Goal: Task Accomplishment & Management: Complete application form

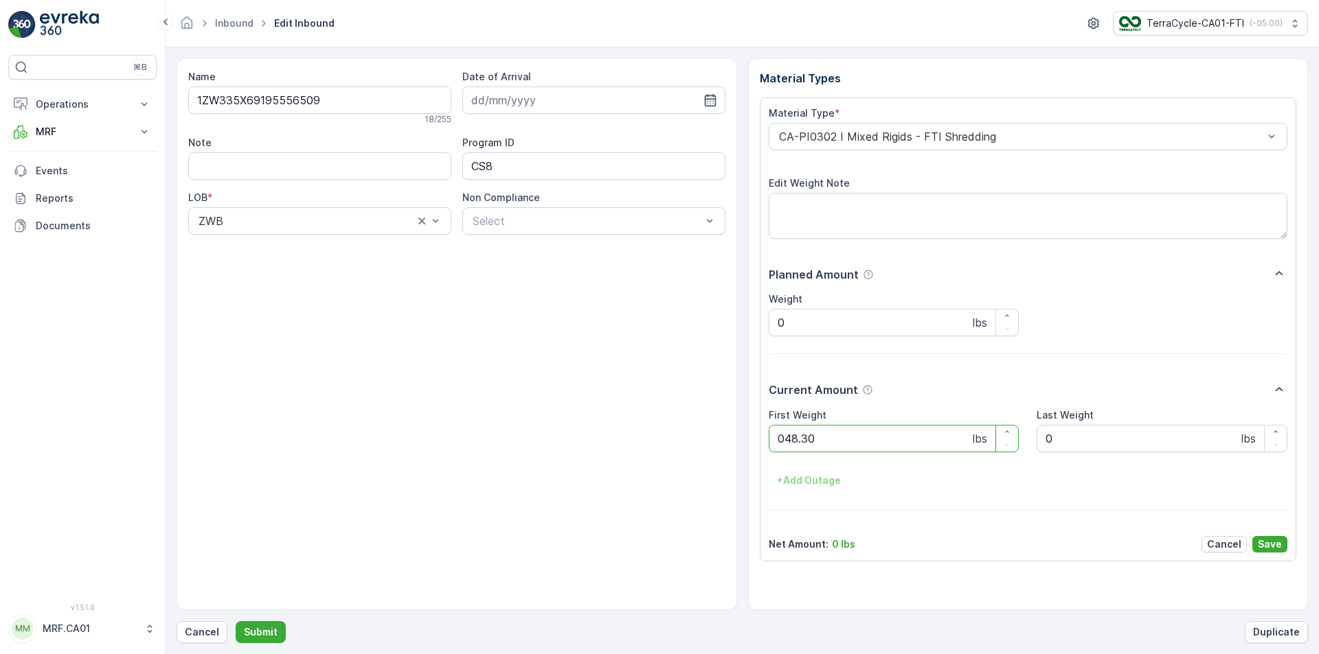
click at [236, 622] on button "Submit" at bounding box center [261, 633] width 50 height 22
type Weight "024"
click at [236, 622] on button "Submit" at bounding box center [261, 633] width 50 height 22
type Weight "036"
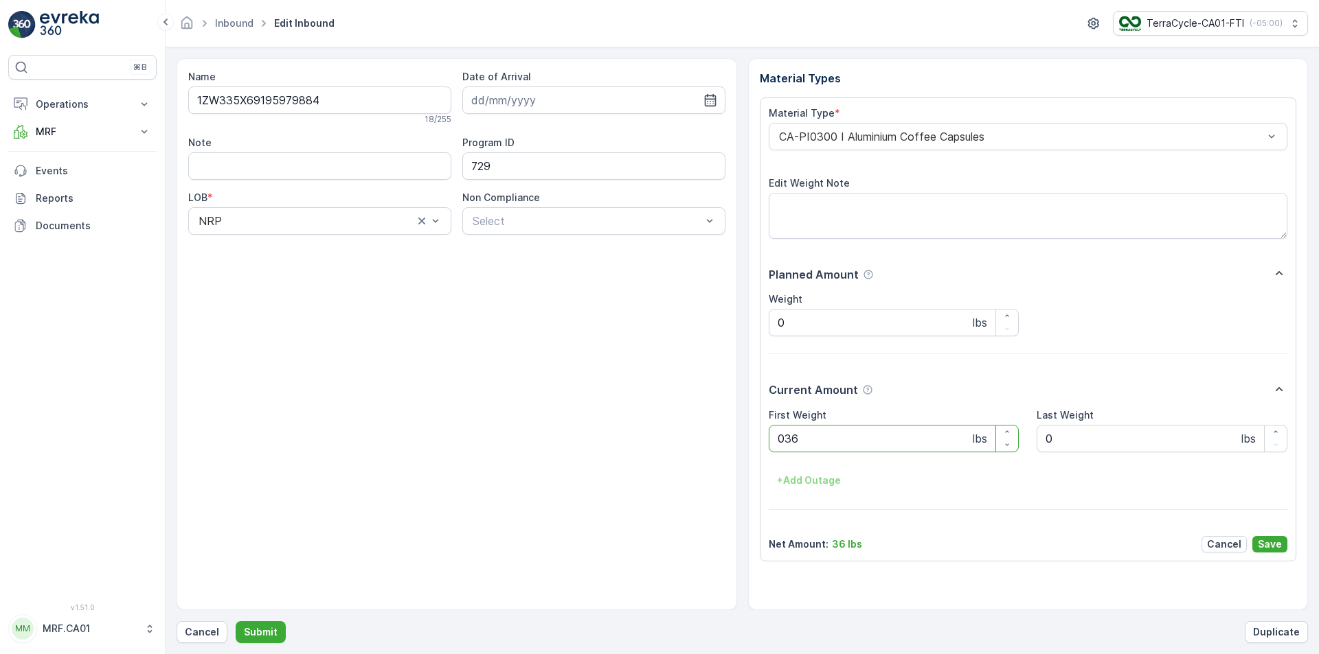
click at [236, 622] on button "Submit" at bounding box center [261, 633] width 50 height 22
type Weight "043"
click at [236, 622] on button "Submit" at bounding box center [261, 633] width 50 height 22
type Weight "046"
click at [236, 622] on button "Submit" at bounding box center [261, 633] width 50 height 22
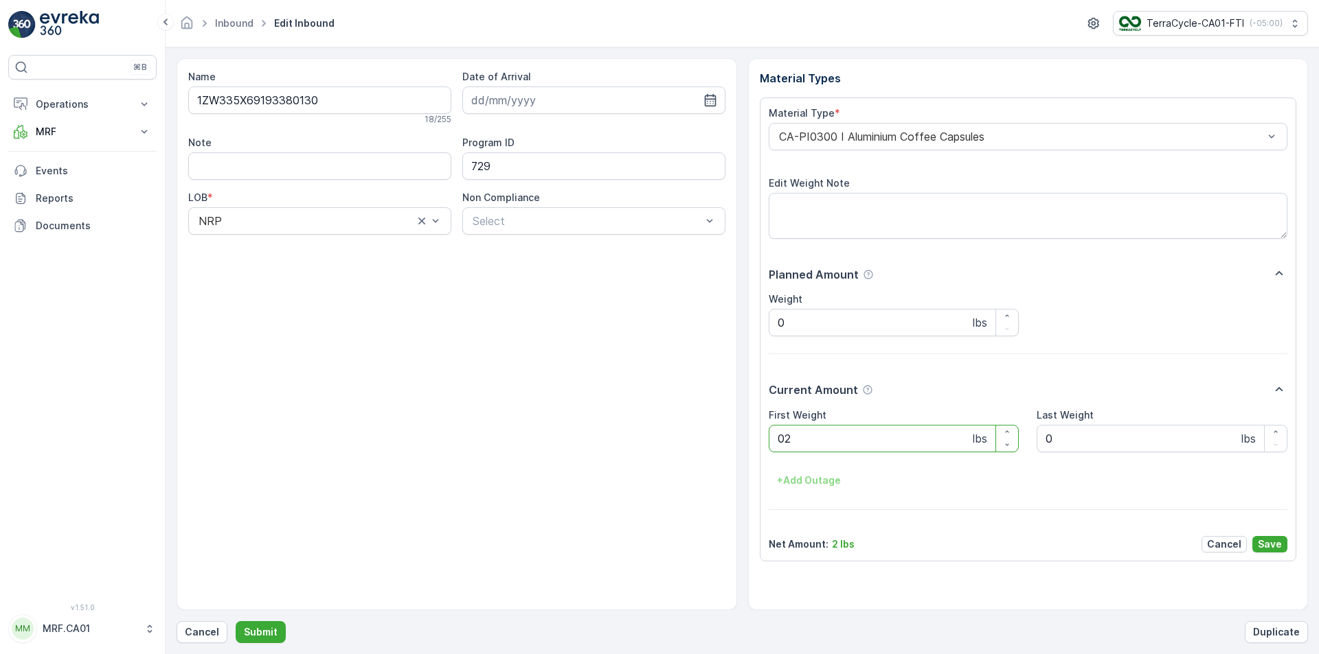
type Weight "028"
click at [236, 622] on button "Submit" at bounding box center [261, 633] width 50 height 22
type Weight "041"
click at [236, 622] on button "Submit" at bounding box center [261, 633] width 50 height 22
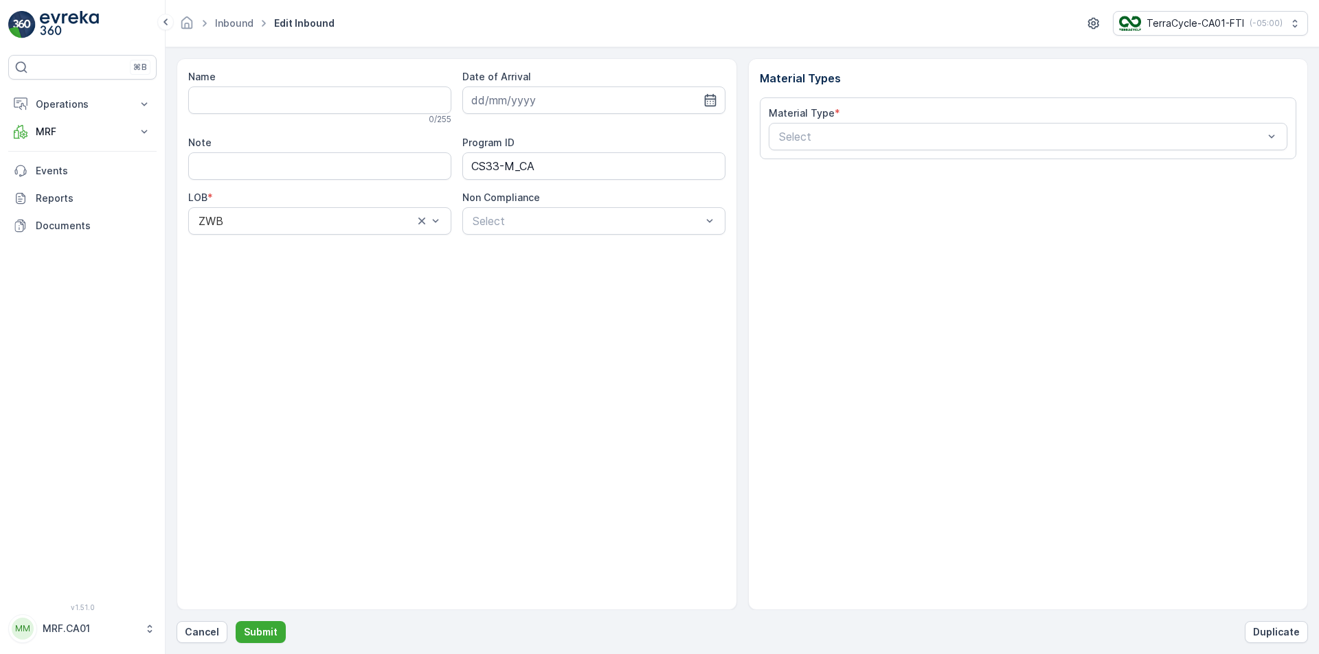
type input "1ZW335X69195318678"
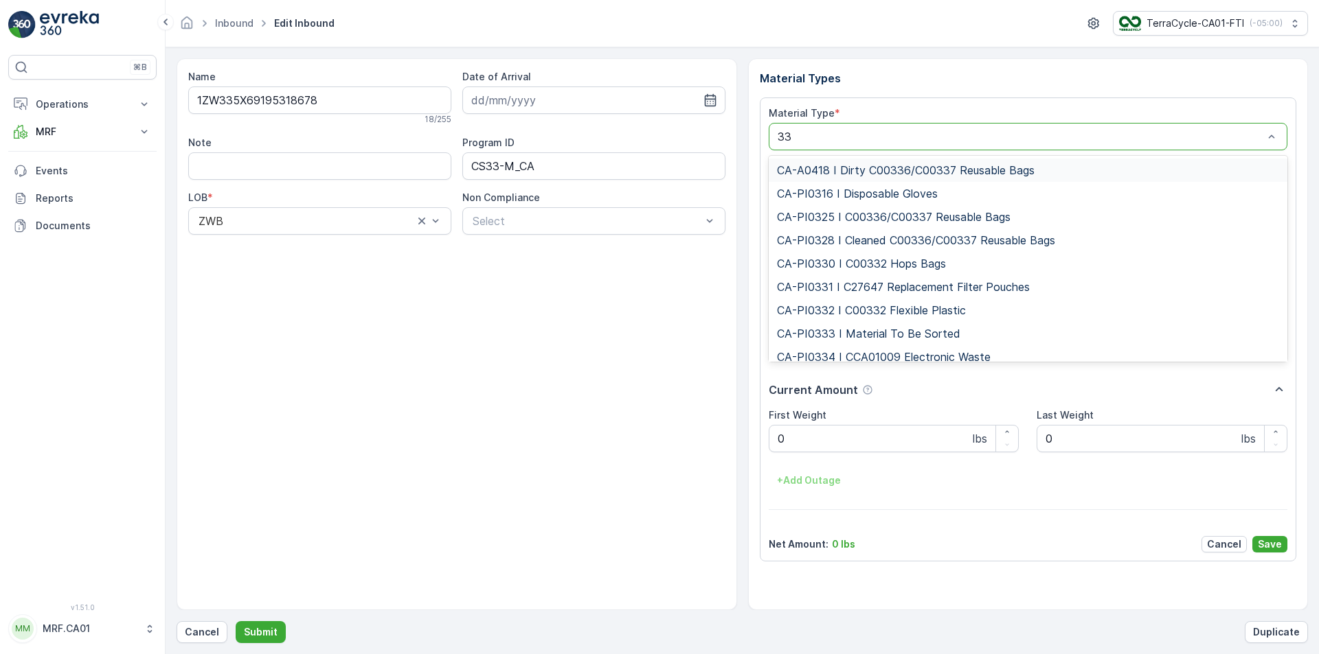
type input "333"
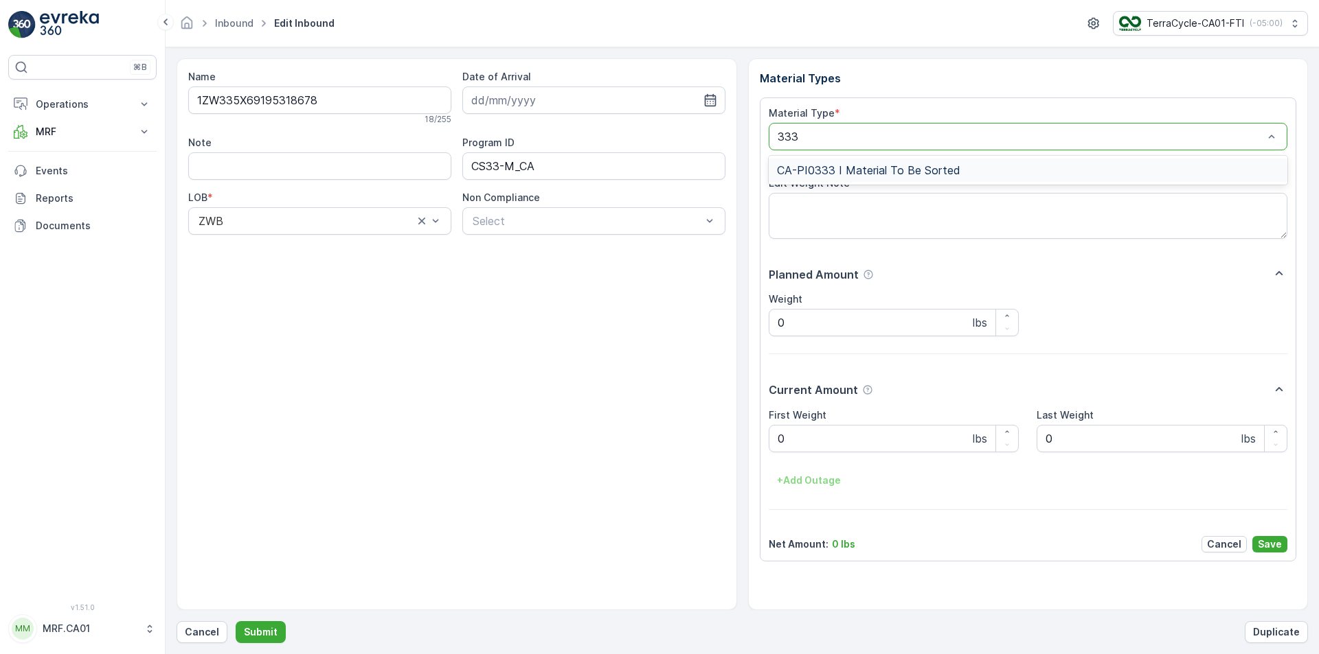
click at [1004, 164] on div "CA-PI0333 I Material To Be Sorted" at bounding box center [1028, 170] width 503 height 12
type Weight "013"
click at [236, 622] on button "Submit" at bounding box center [261, 633] width 50 height 22
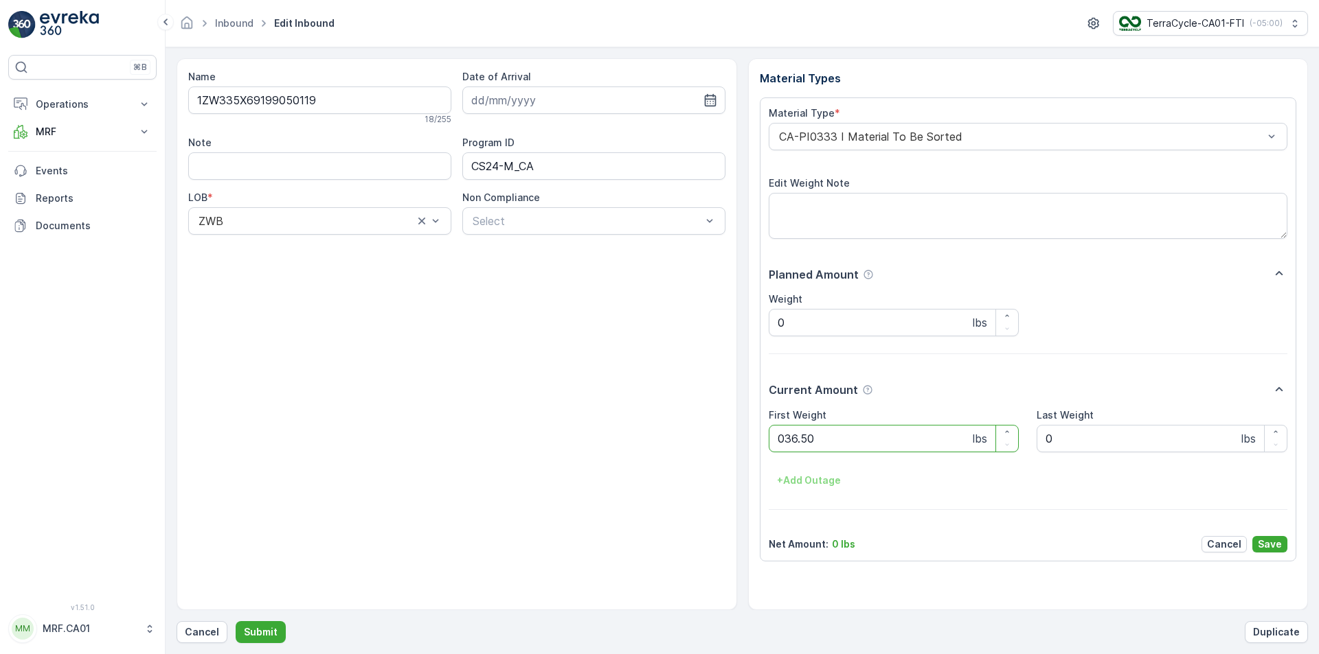
click at [236, 622] on button "Submit" at bounding box center [261, 633] width 50 height 22
type Weight "029"
click at [236, 622] on button "Submit" at bounding box center [261, 633] width 50 height 22
type Weight "028"
click at [236, 622] on button "Submit" at bounding box center [261, 633] width 50 height 22
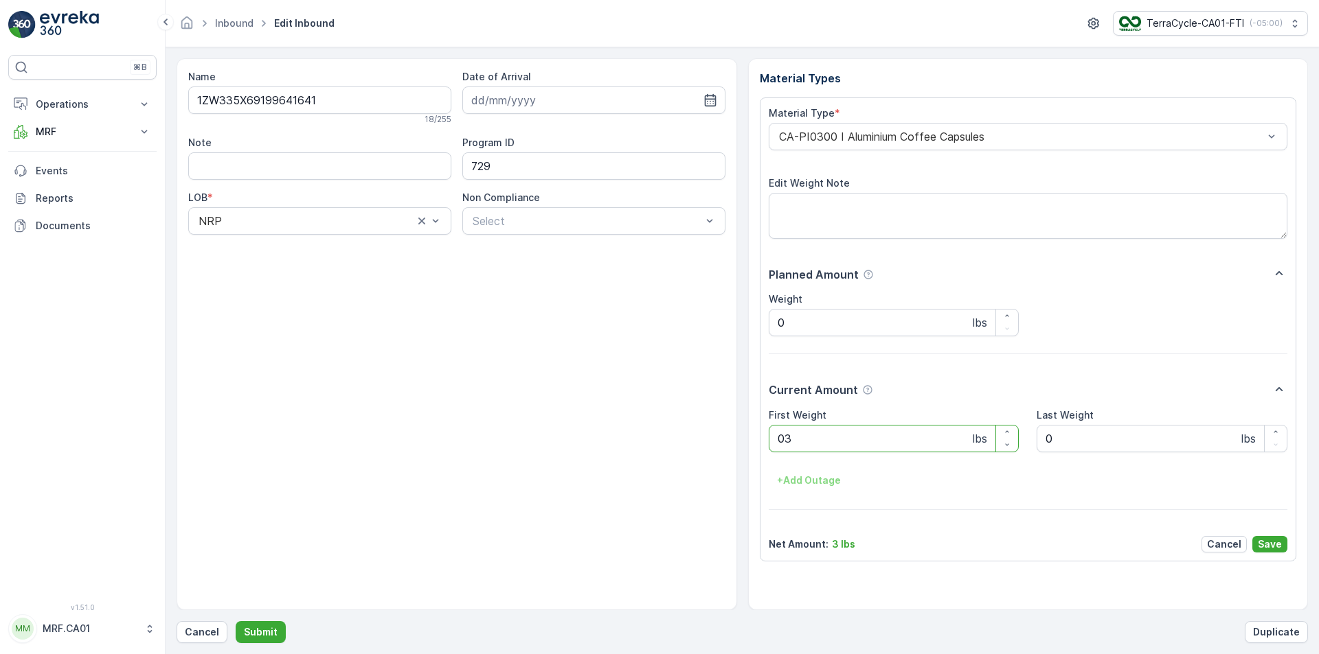
type Weight "037"
click at [236, 622] on button "Submit" at bounding box center [261, 633] width 50 height 22
type Weight "042"
click at [236, 622] on button "Submit" at bounding box center [261, 633] width 50 height 22
type Weight "041"
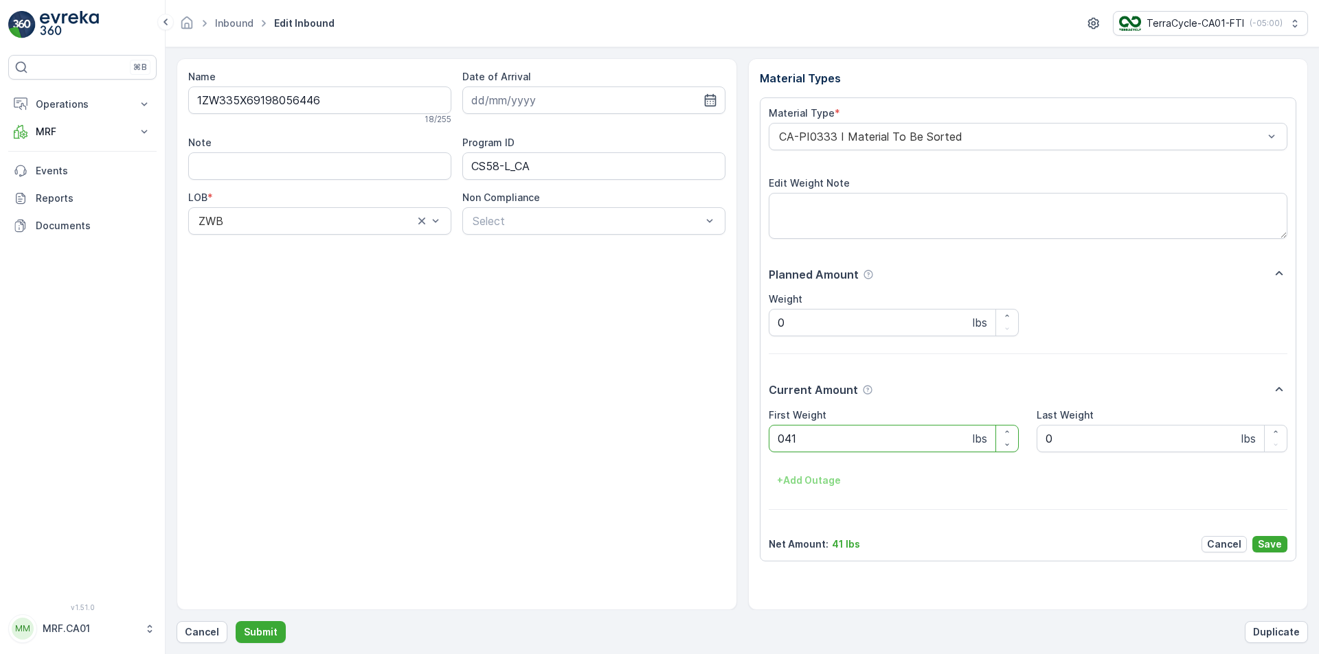
click at [236, 622] on button "Submit" at bounding box center [261, 633] width 50 height 22
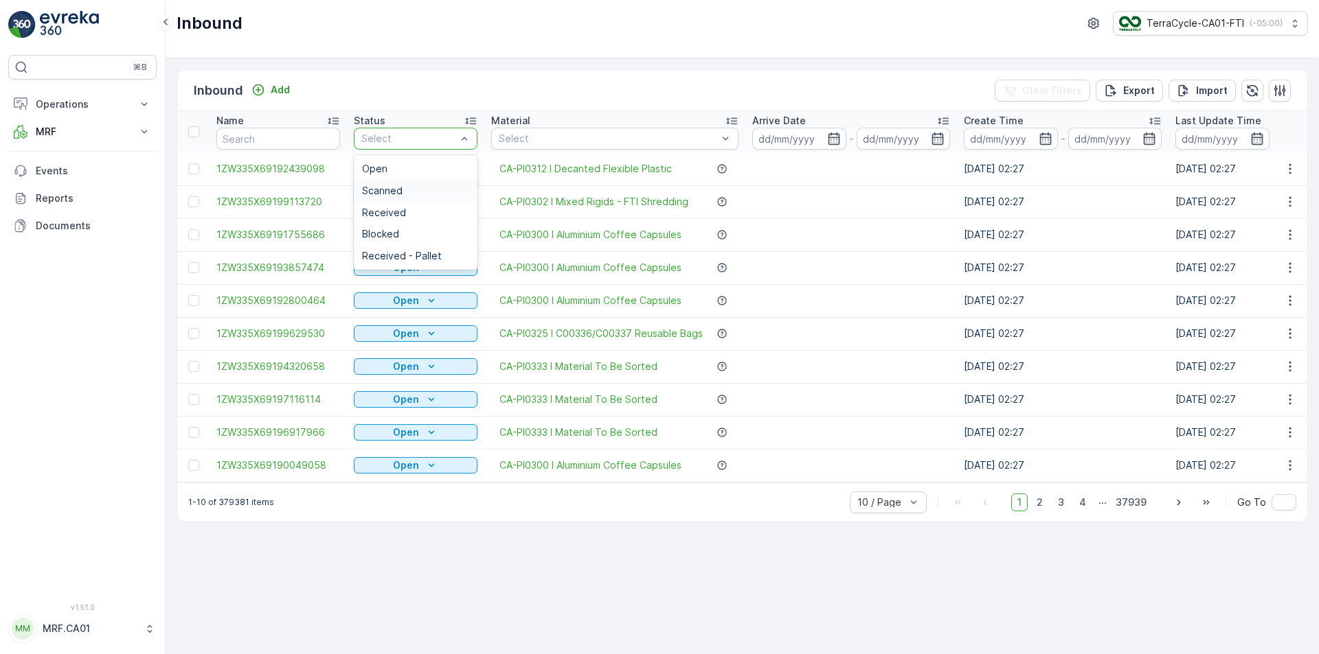
click at [423, 194] on div "Scanned" at bounding box center [415, 190] width 107 height 11
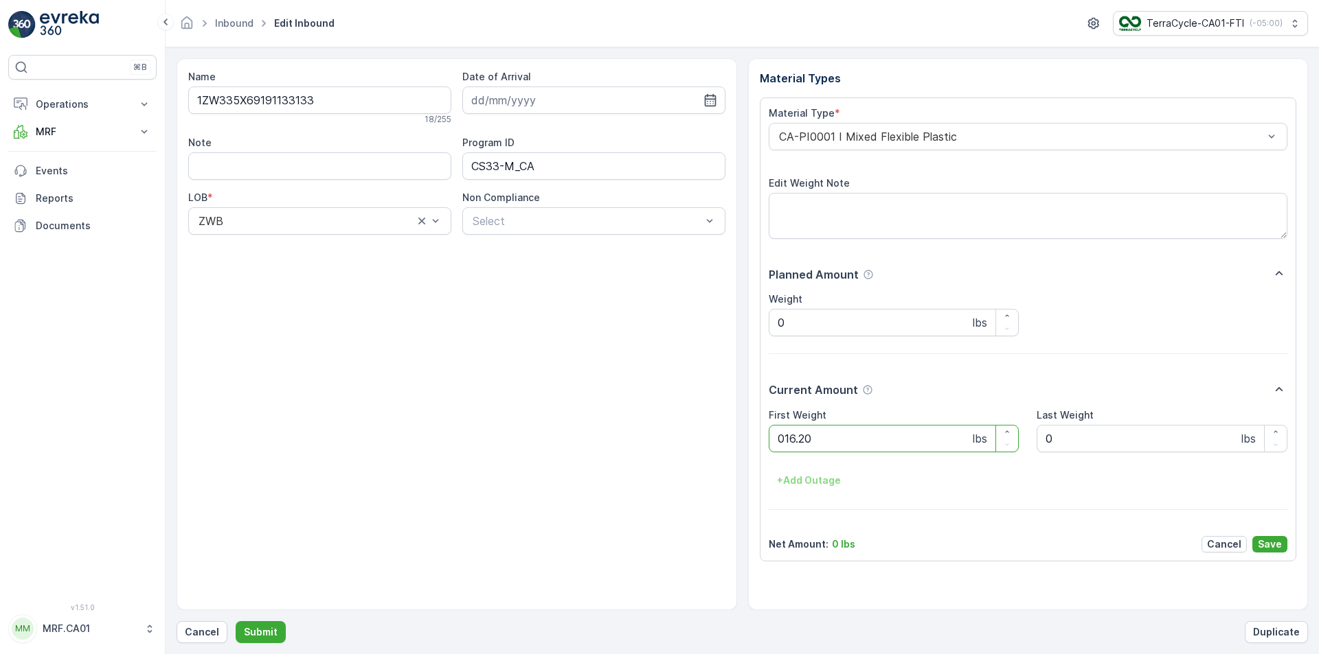
click at [236, 622] on button "Submit" at bounding box center [261, 633] width 50 height 22
type Weight "043"
click at [236, 622] on button "Submit" at bounding box center [261, 633] width 50 height 22
type Weight "021"
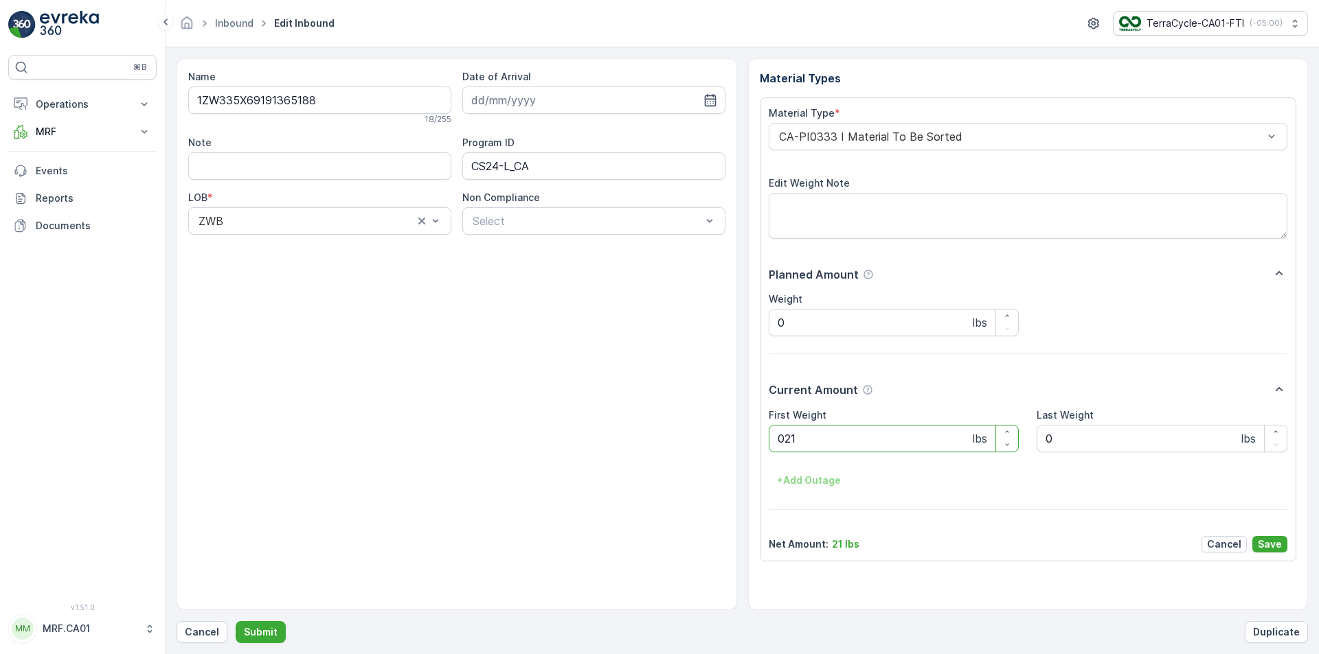
click at [236, 622] on button "Submit" at bounding box center [261, 633] width 50 height 22
type Weight "029"
click at [236, 622] on button "Submit" at bounding box center [261, 633] width 50 height 22
type Weight "042"
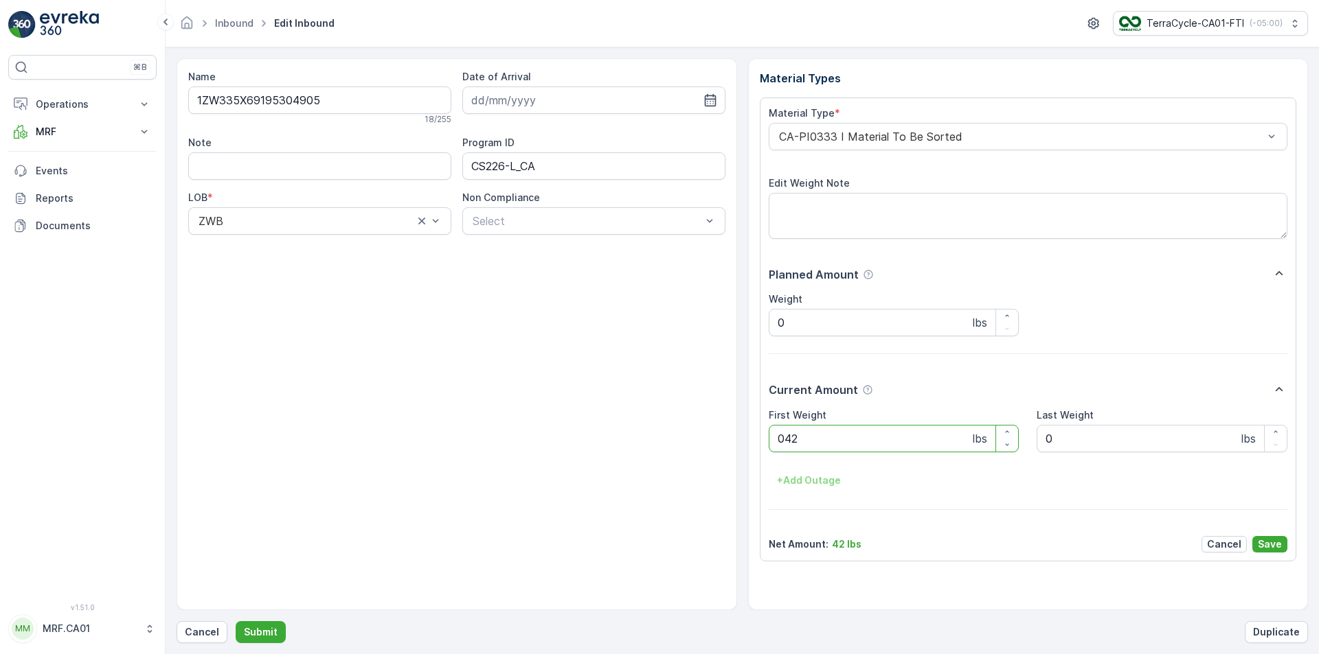
click at [236, 622] on button "Submit" at bounding box center [261, 633] width 50 height 22
type Weight "025"
click at [236, 622] on button "Submit" at bounding box center [261, 633] width 50 height 22
type Weight "026"
click at [236, 622] on button "Submit" at bounding box center [261, 633] width 50 height 22
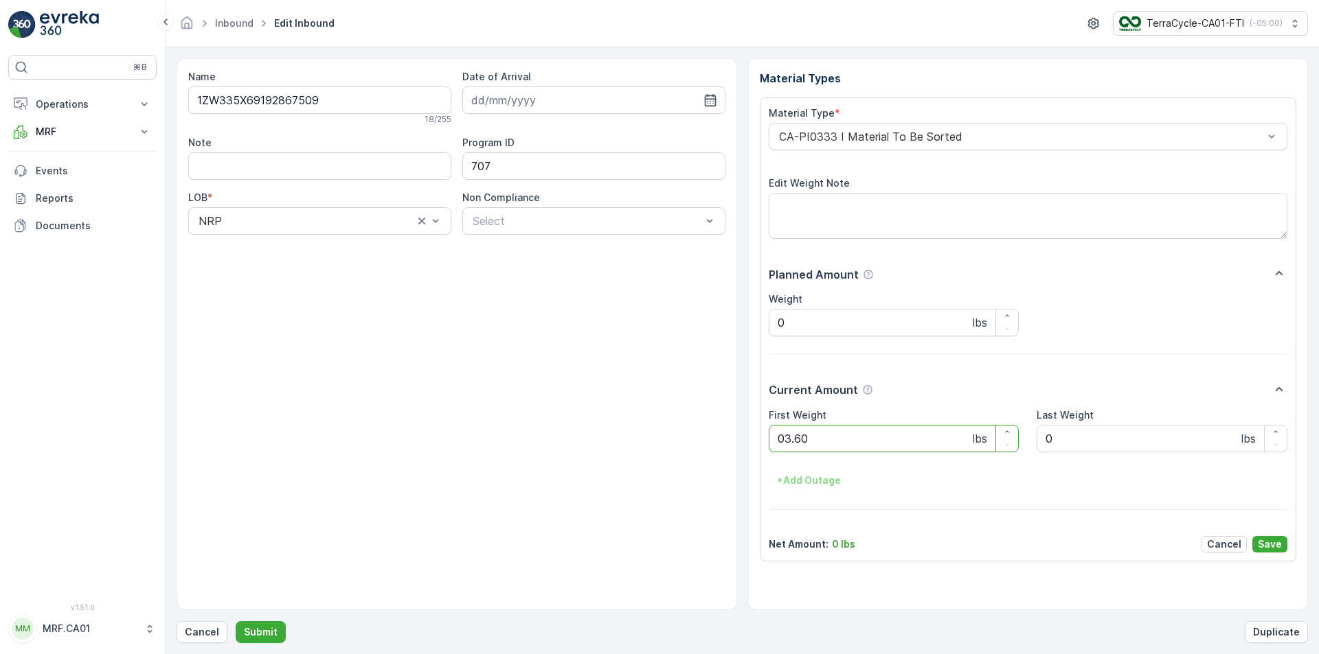
click at [236, 622] on button "Submit" at bounding box center [261, 633] width 50 height 22
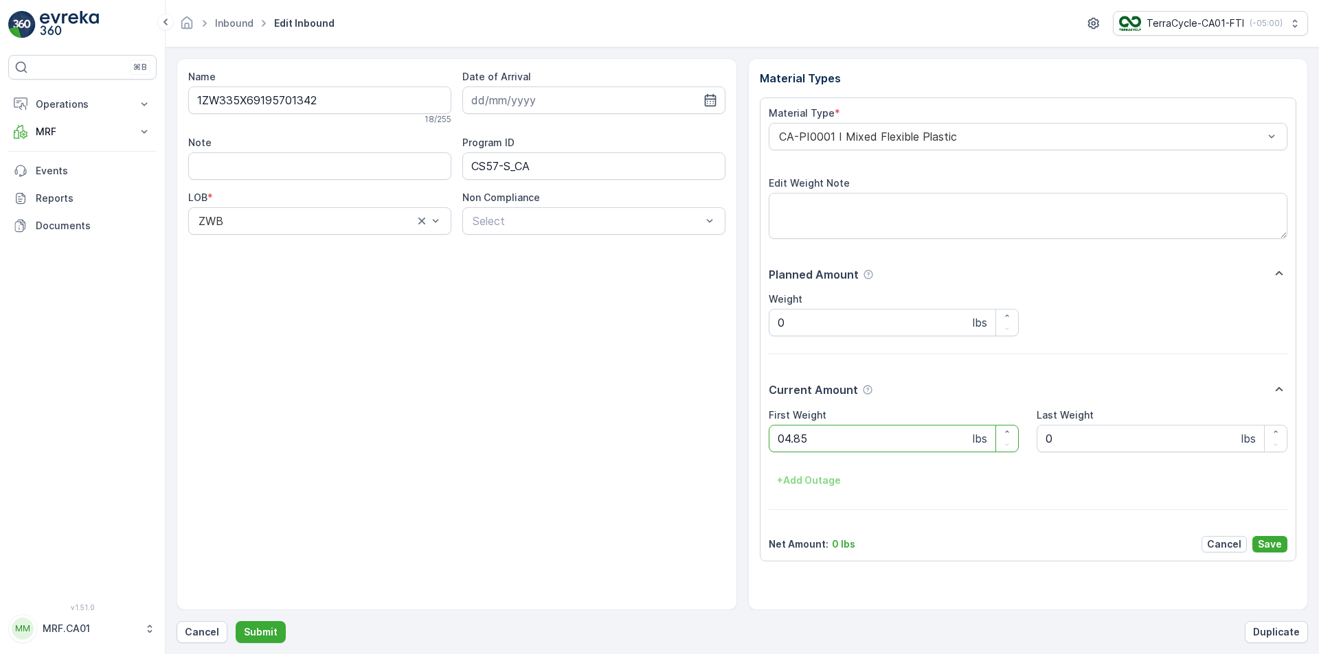
click at [236, 622] on button "Submit" at bounding box center [261, 633] width 50 height 22
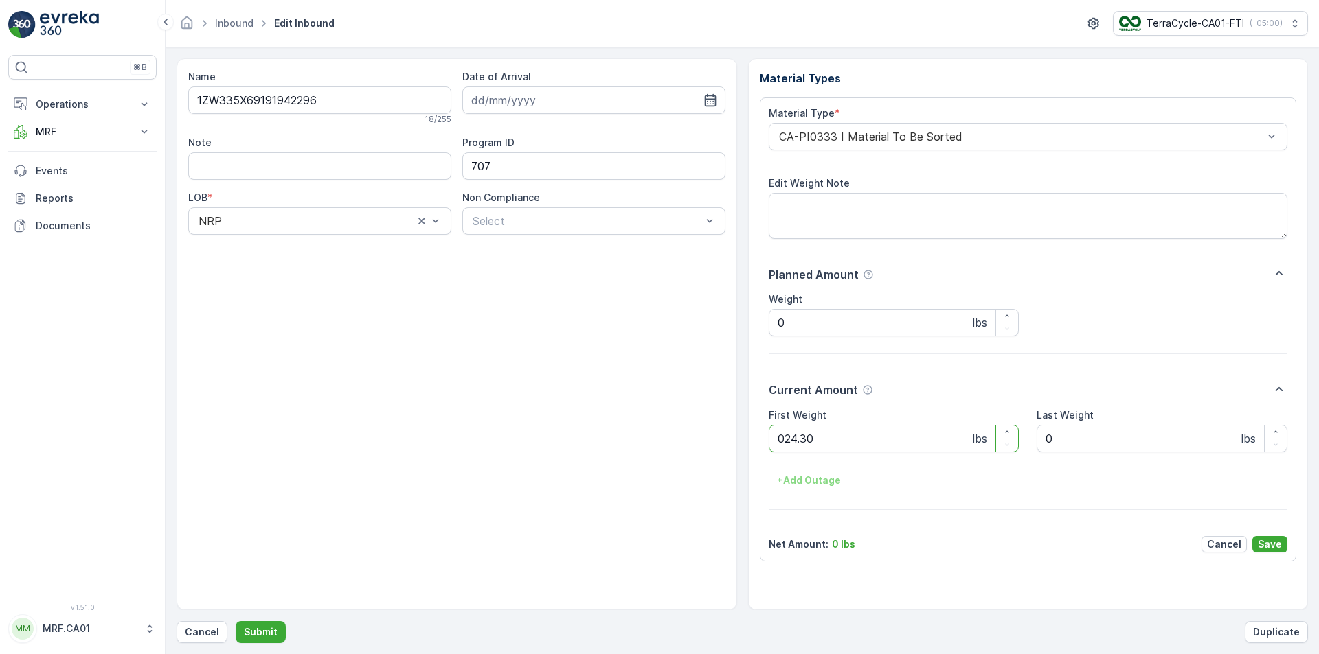
click at [236, 622] on button "Submit" at bounding box center [261, 633] width 50 height 22
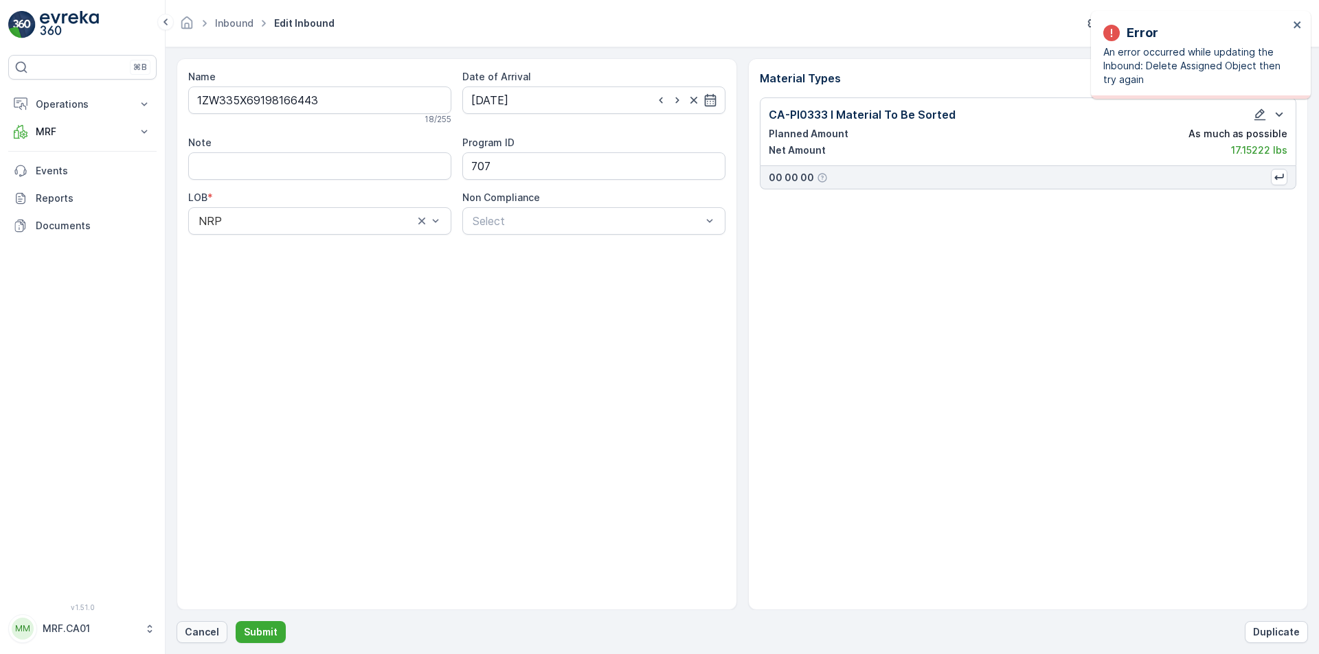
click at [204, 630] on p "Cancel" at bounding box center [202, 633] width 34 height 14
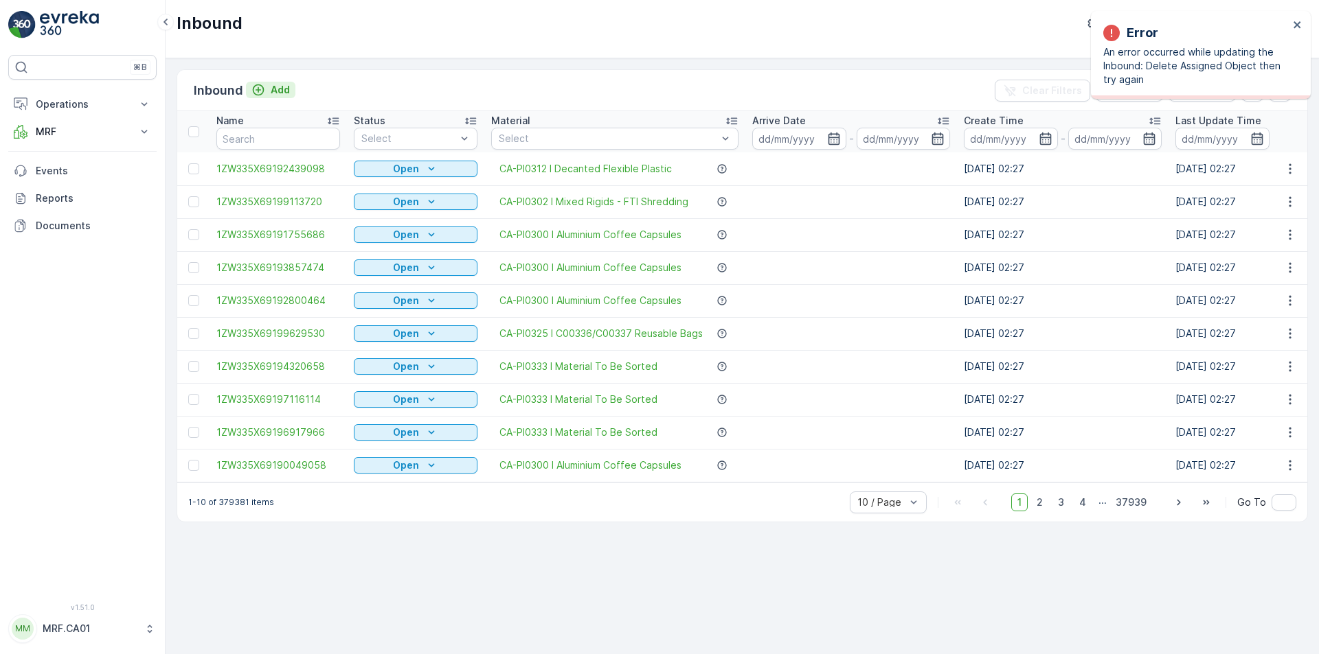
click at [277, 91] on p "Add" at bounding box center [280, 90] width 19 height 14
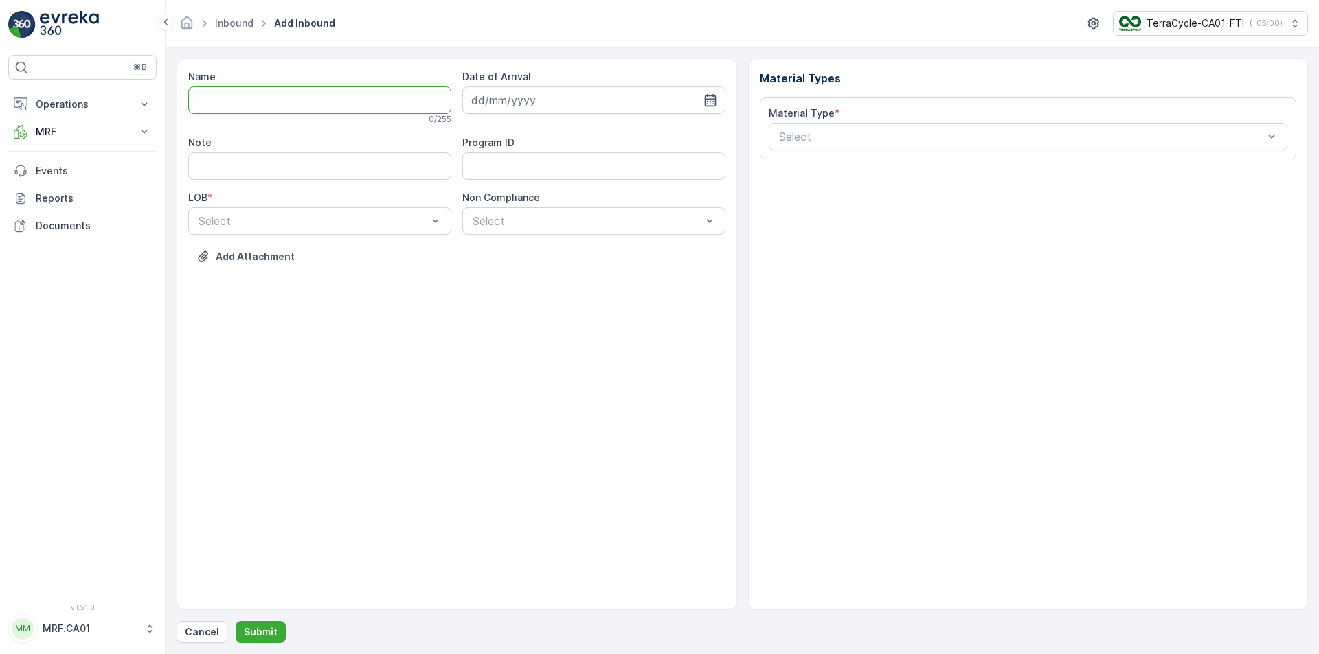
click at [374, 93] on input "Name" at bounding box center [319, 100] width 263 height 27
click at [236, 622] on button "Submit" at bounding box center [261, 633] width 50 height 22
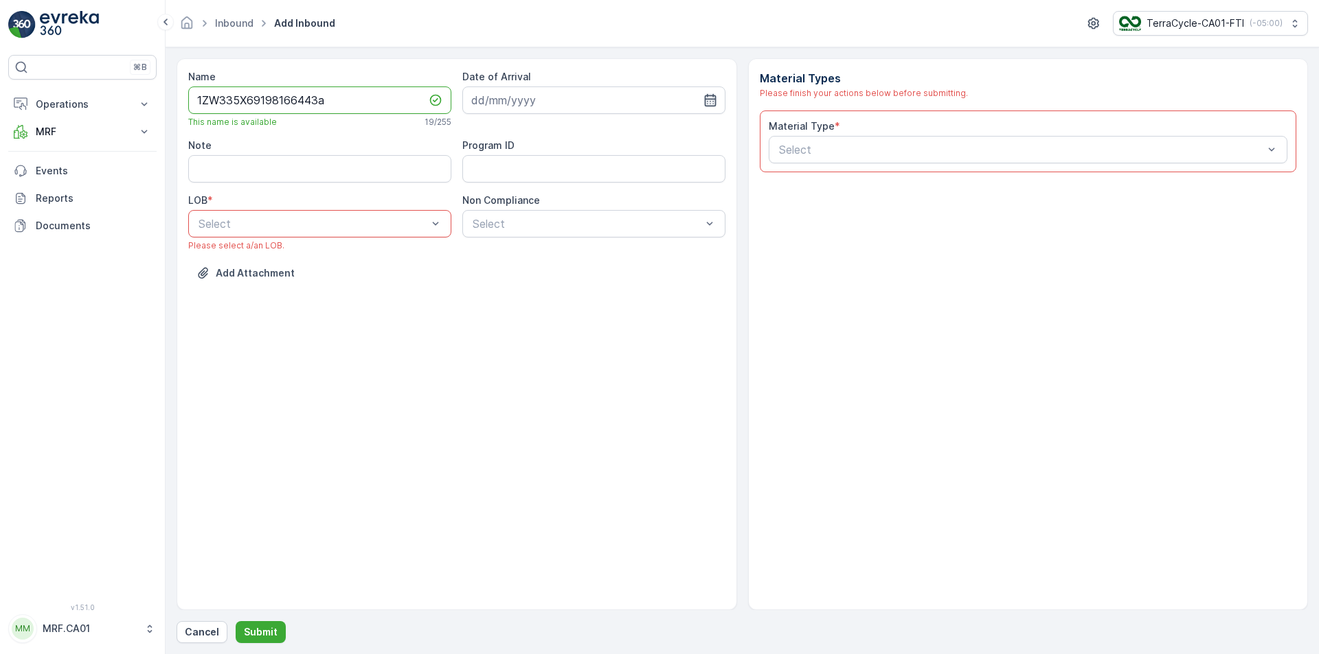
type input "1ZW335X69198166443a"
click at [716, 94] on icon "button" at bounding box center [710, 100] width 14 height 14
click at [534, 269] on div "23" at bounding box center [535, 270] width 22 height 22
type input "[DATE]"
click at [421, 209] on div "LOB * Select Please select a/an LOB." at bounding box center [319, 223] width 263 height 58
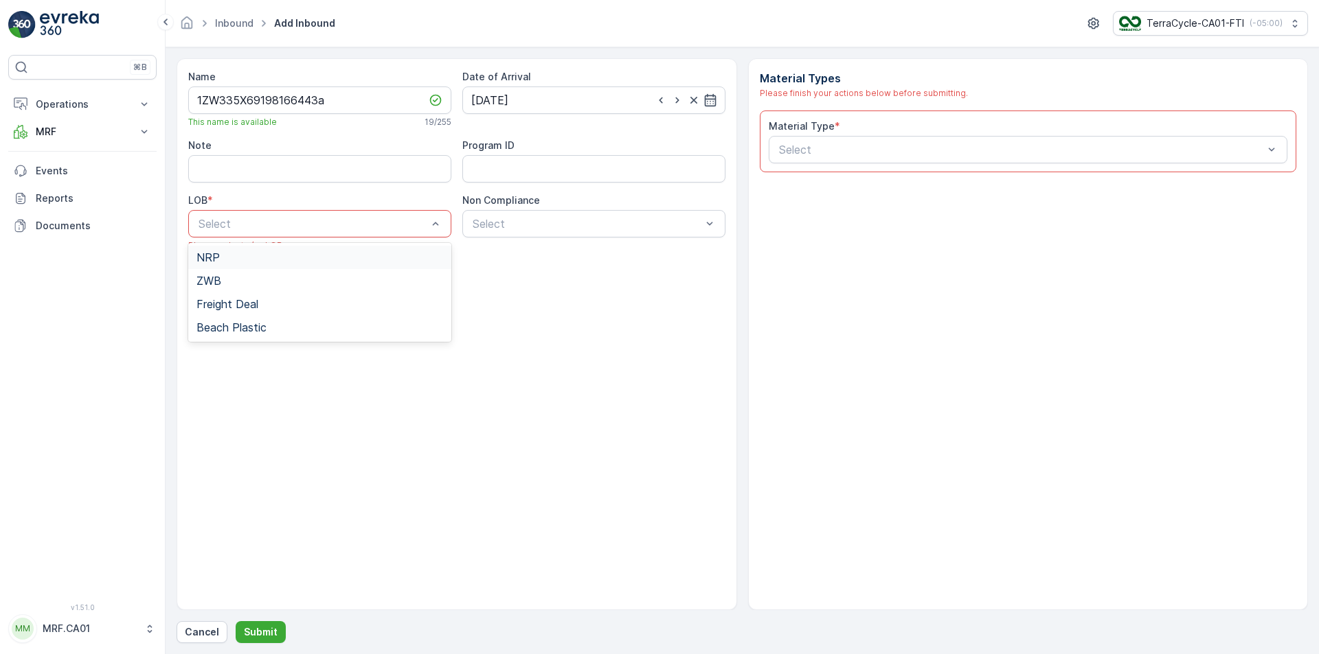
click at [323, 263] on div "NRP" at bounding box center [319, 257] width 247 height 12
click at [631, 236] on div "Select" at bounding box center [593, 223] width 263 height 27
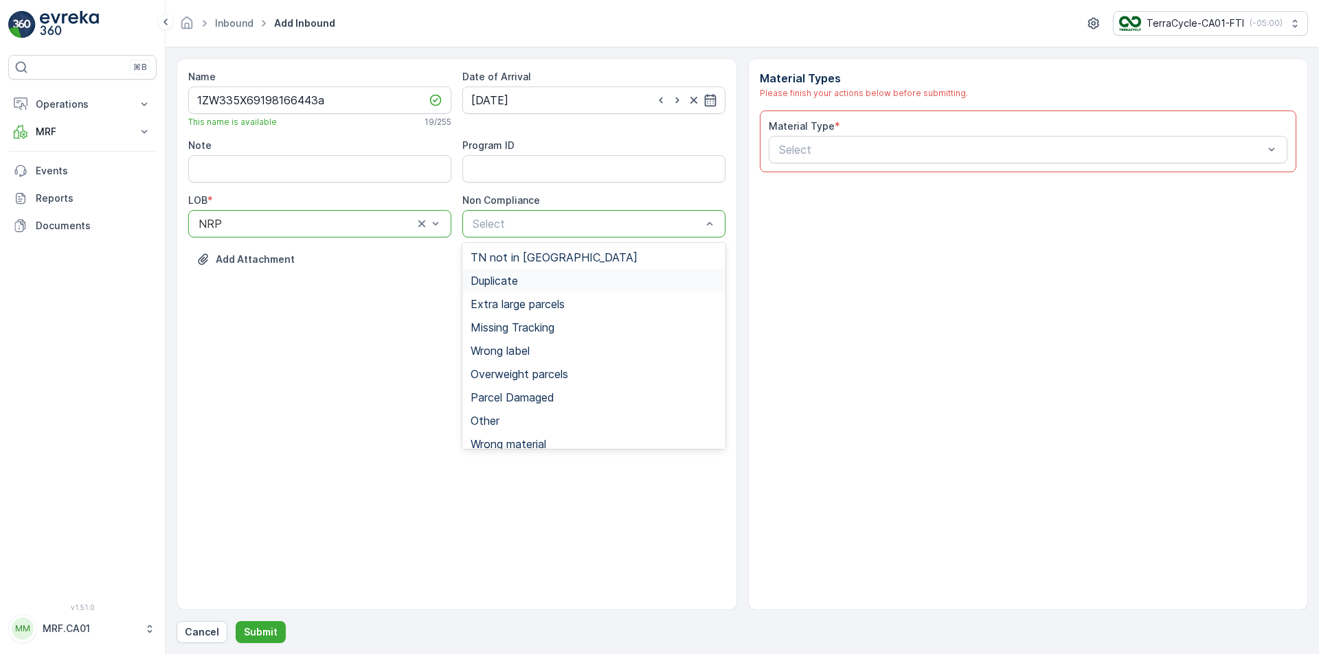
click at [583, 286] on div "Duplicate" at bounding box center [593, 281] width 247 height 12
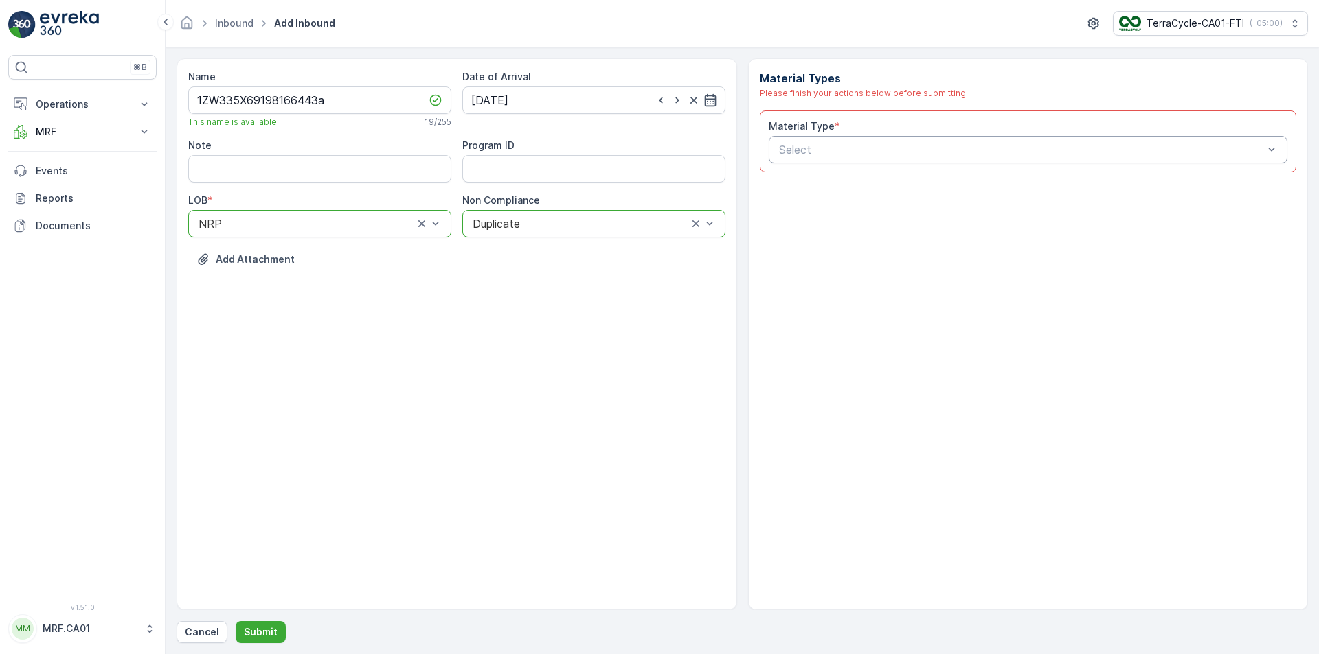
click at [860, 139] on div "Select" at bounding box center [1028, 149] width 519 height 27
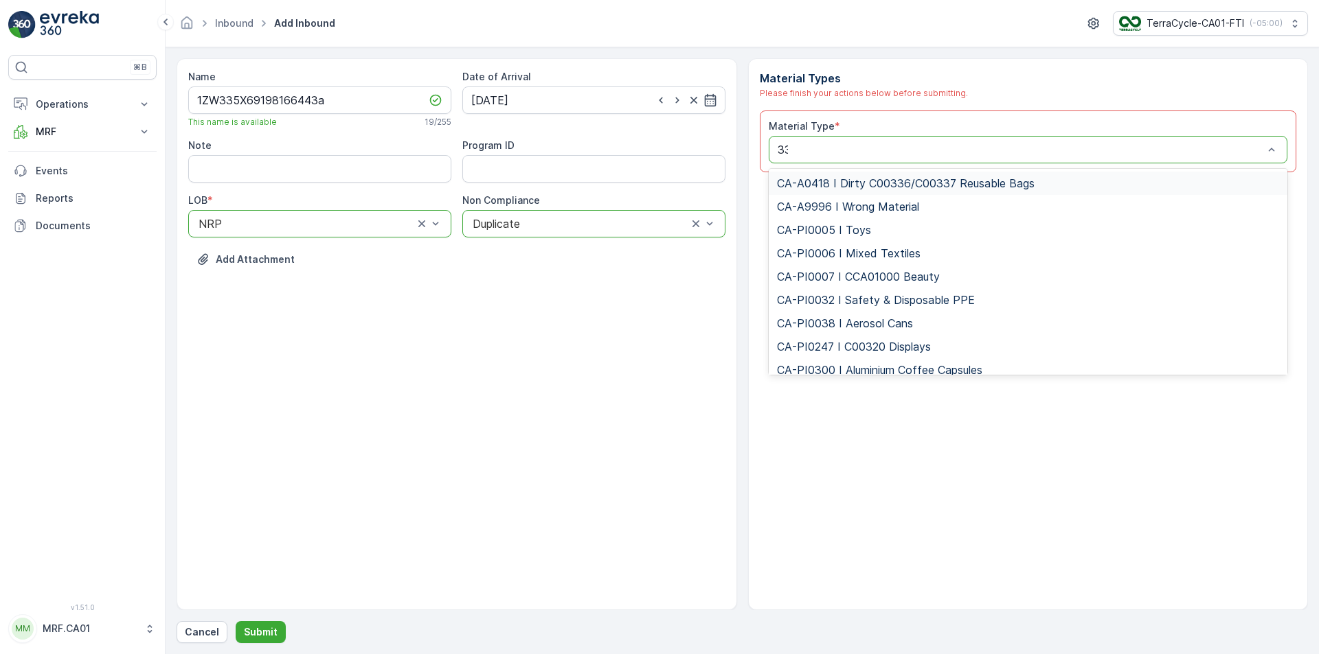
type input "333"
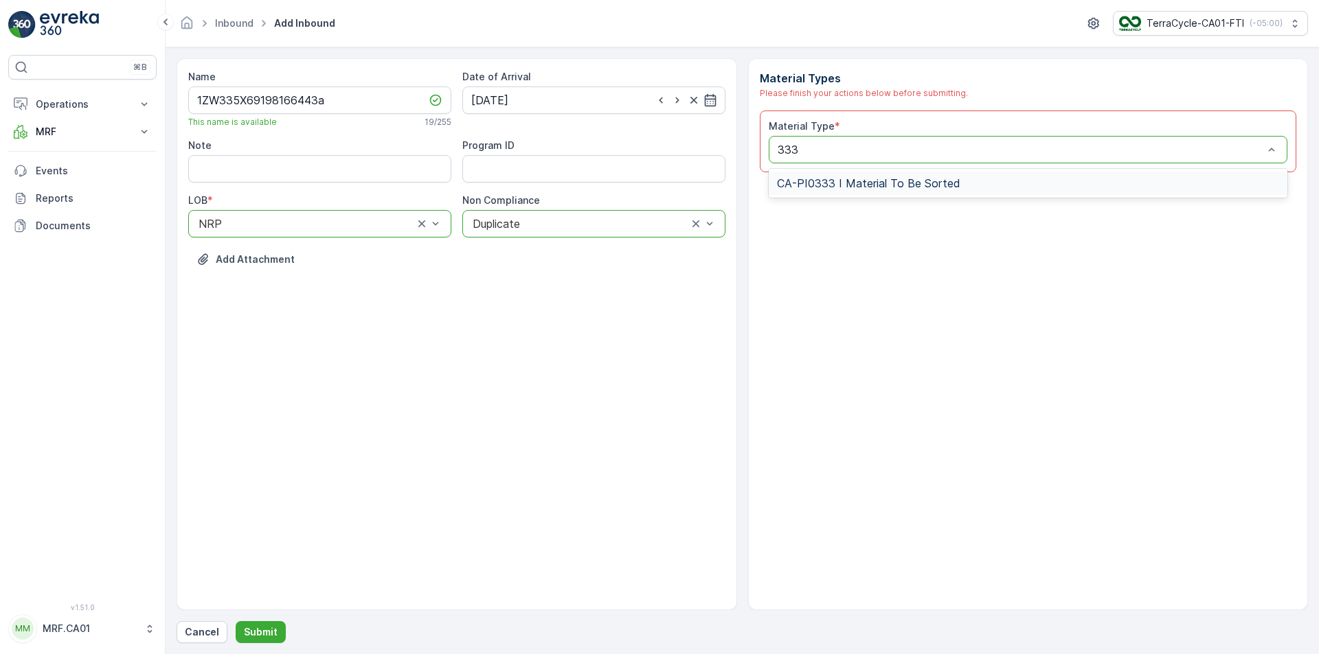
click at [867, 179] on span "CA-PI0333 I Material To Be Sorted" at bounding box center [868, 183] width 183 height 12
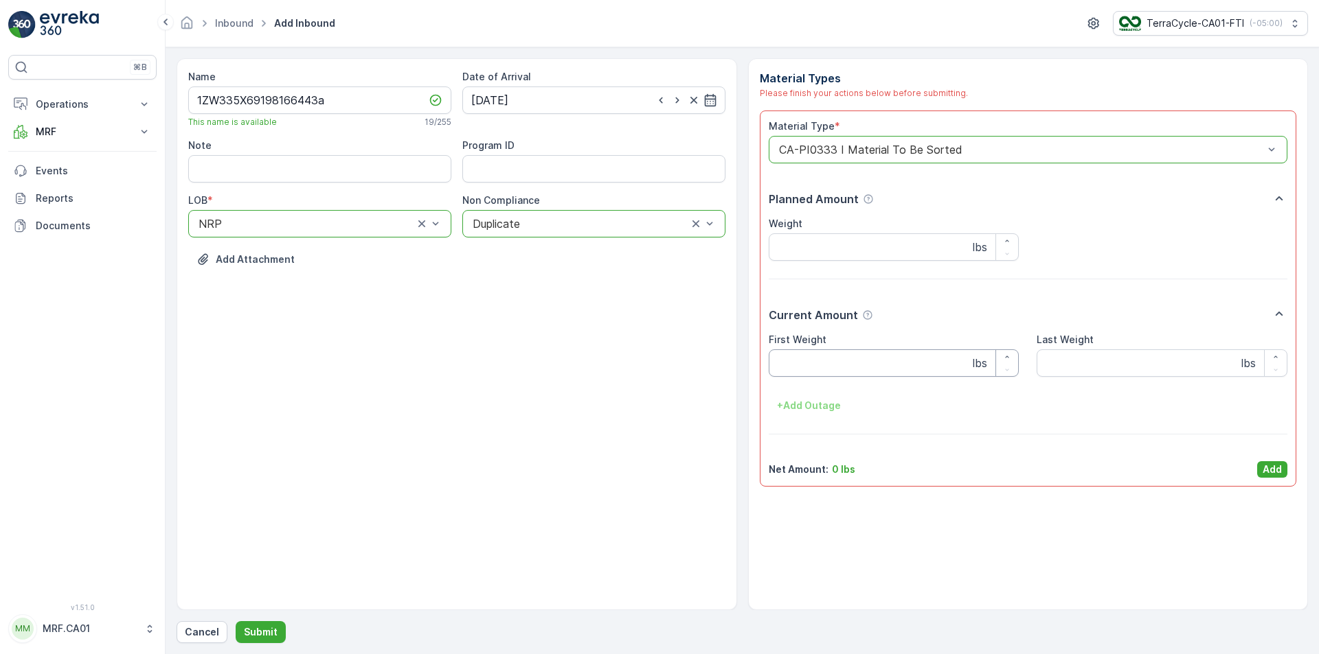
click at [869, 356] on Weight "First Weight" at bounding box center [894, 363] width 251 height 27
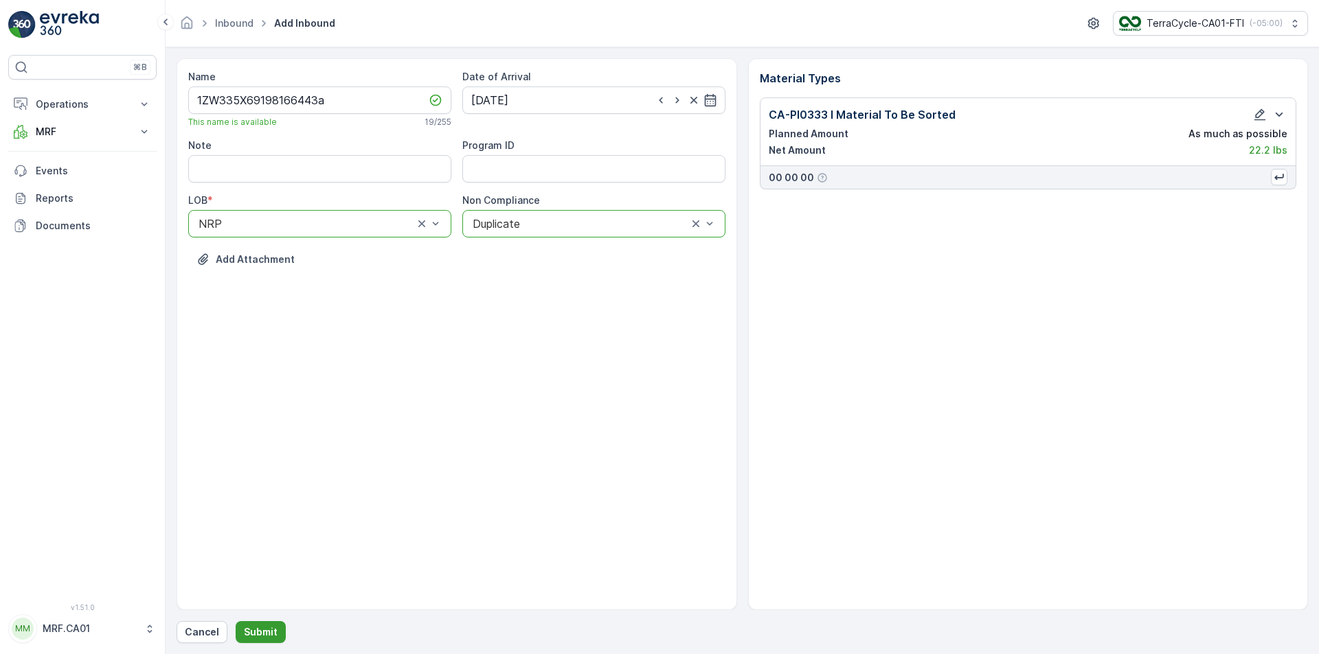
click at [272, 637] on p "Submit" at bounding box center [261, 633] width 34 height 14
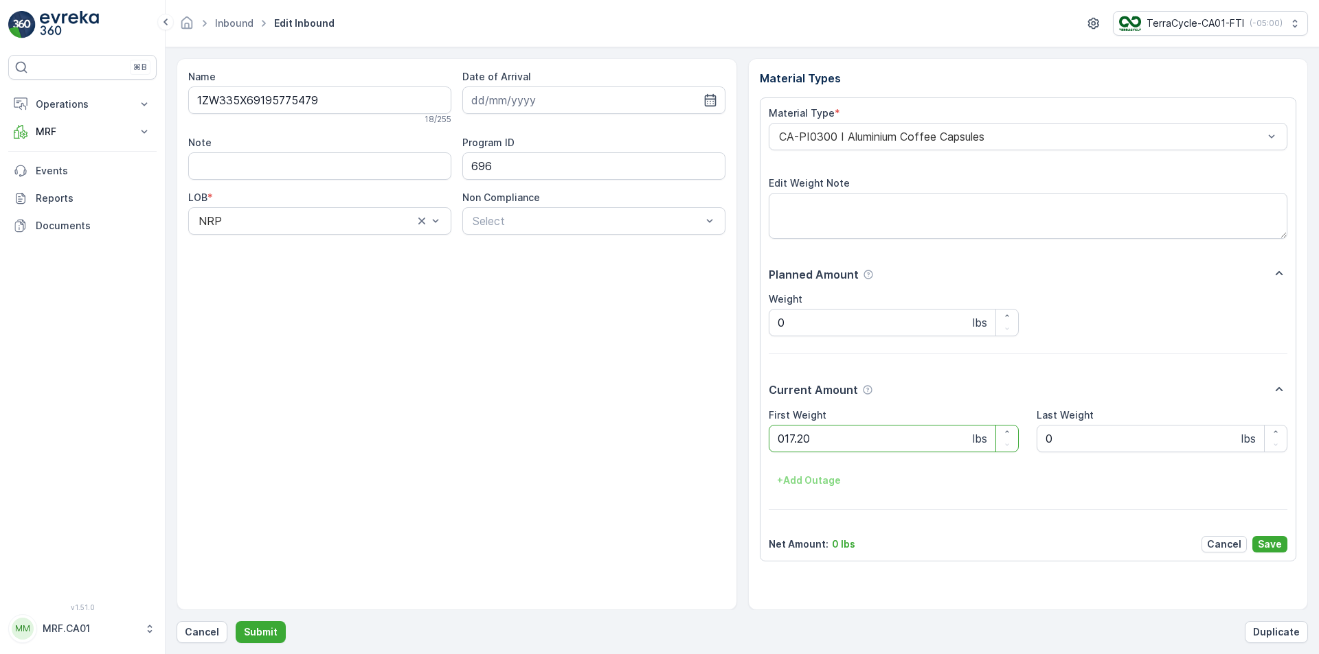
click at [236, 622] on button "Submit" at bounding box center [261, 633] width 50 height 22
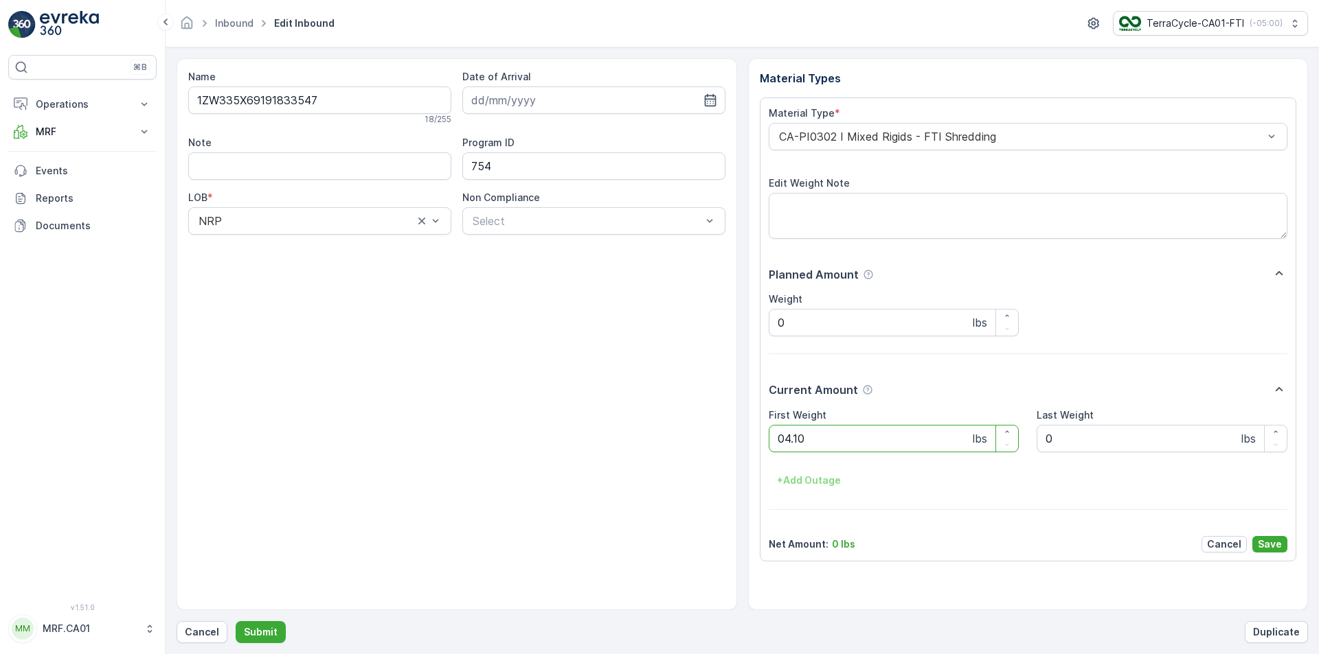
click at [236, 622] on button "Submit" at bounding box center [261, 633] width 50 height 22
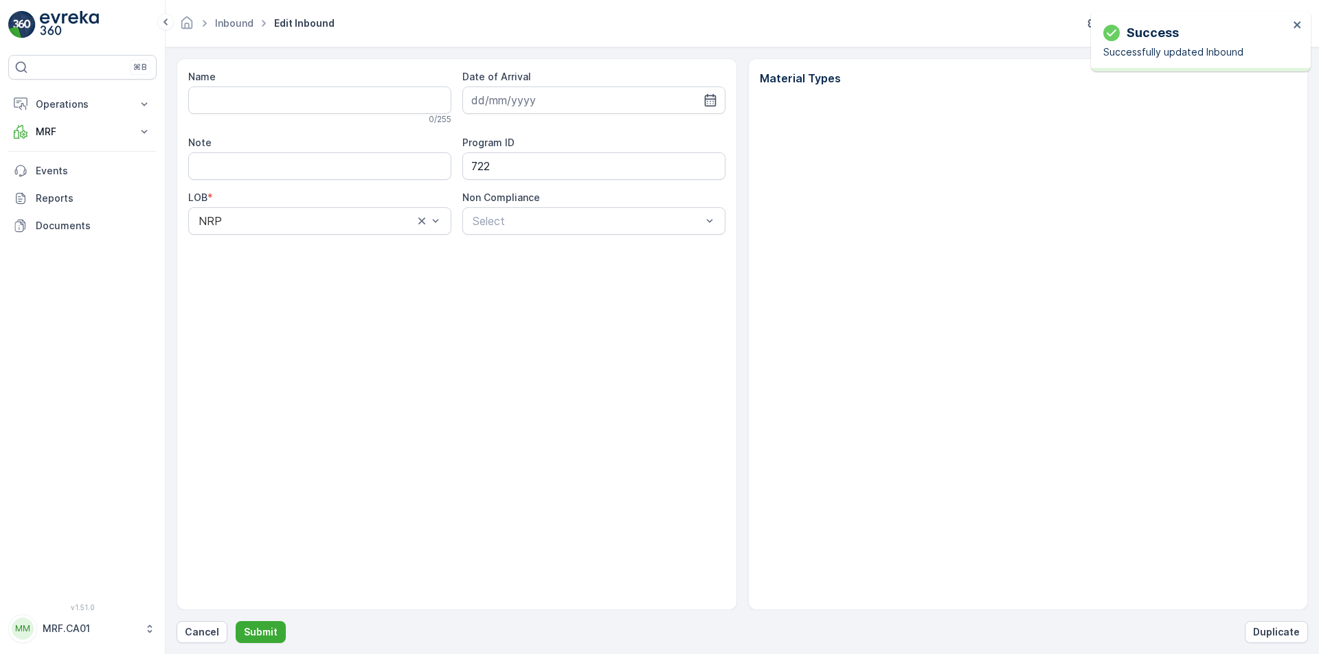
type input "1ZW335X69193440520"
type input "[DATE]"
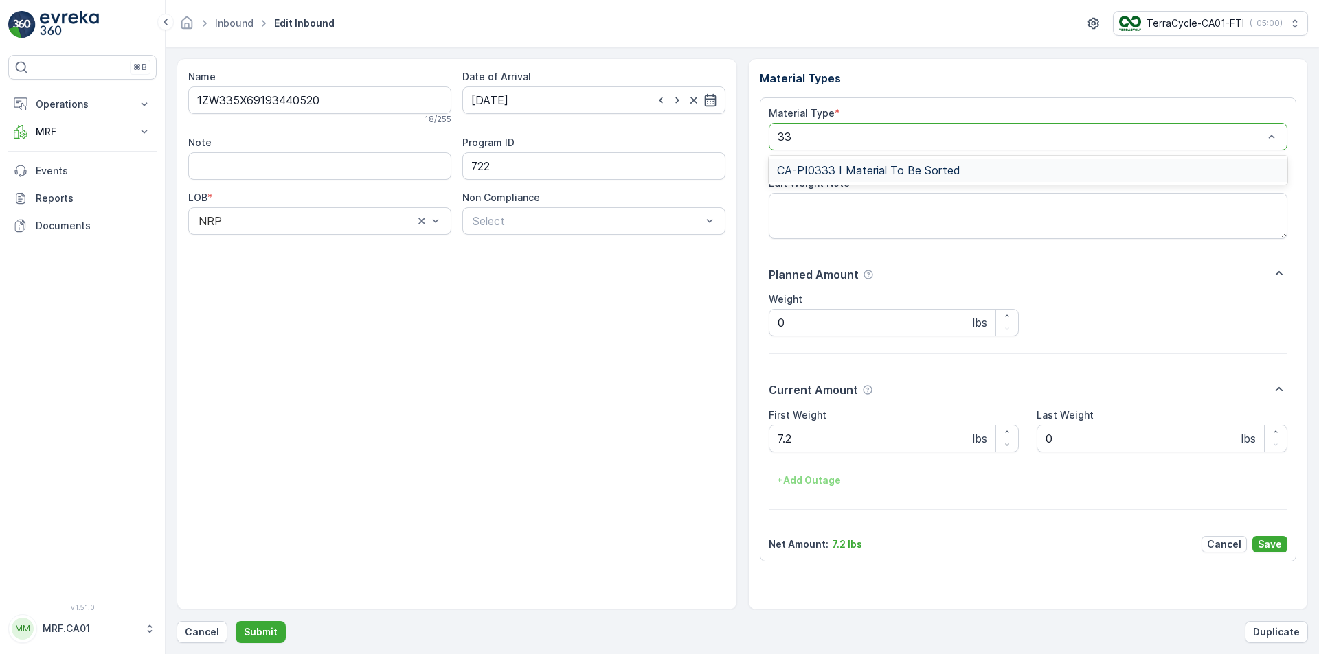
type input "333"
click at [236, 622] on button "Submit" at bounding box center [261, 633] width 50 height 22
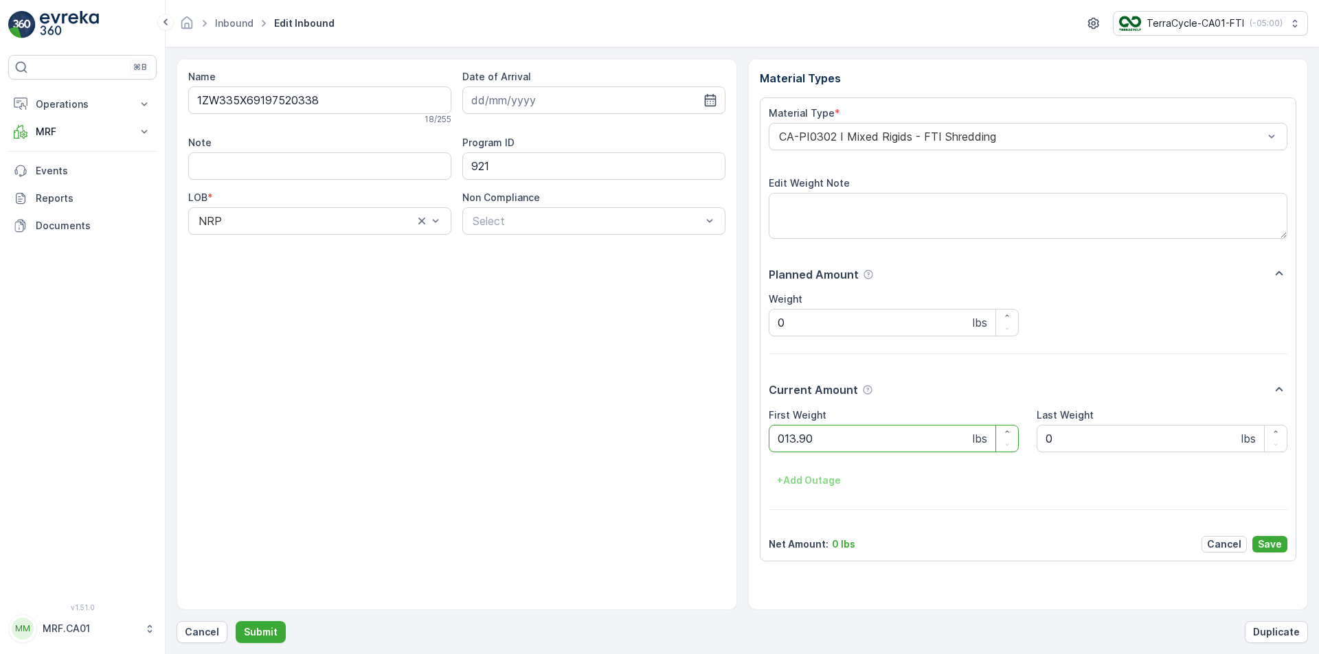
click at [236, 622] on button "Submit" at bounding box center [261, 633] width 50 height 22
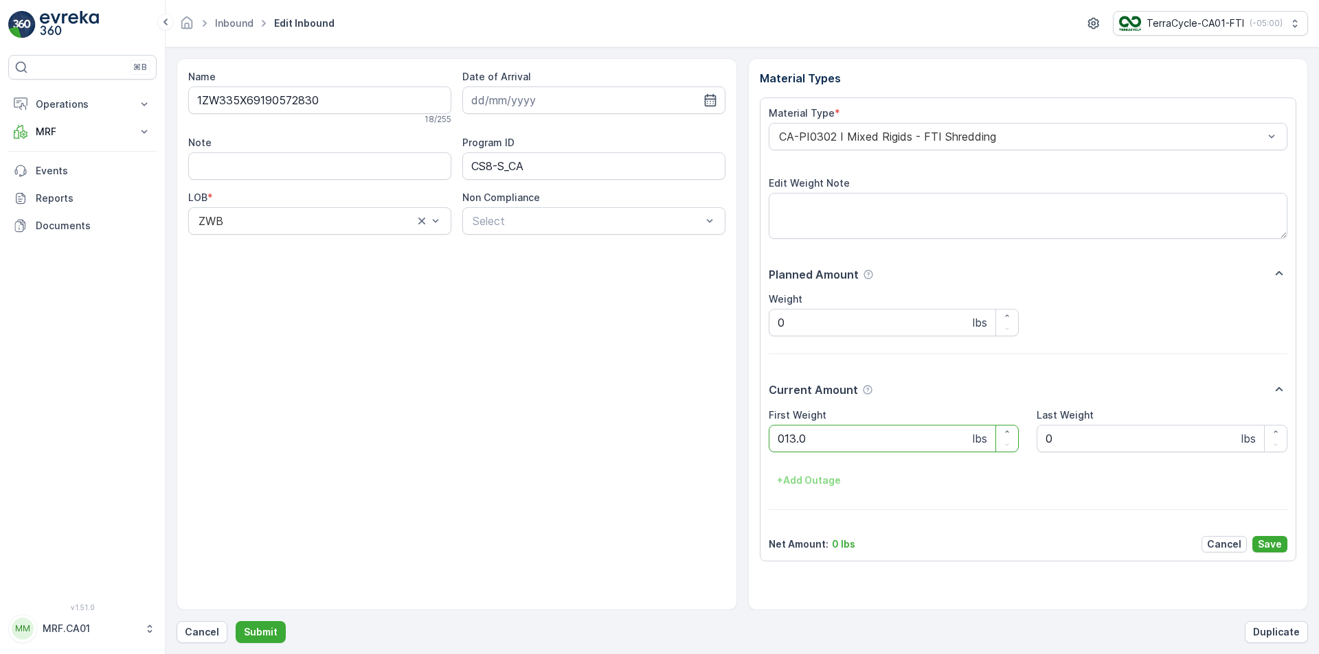
click at [236, 622] on button "Submit" at bounding box center [261, 633] width 50 height 22
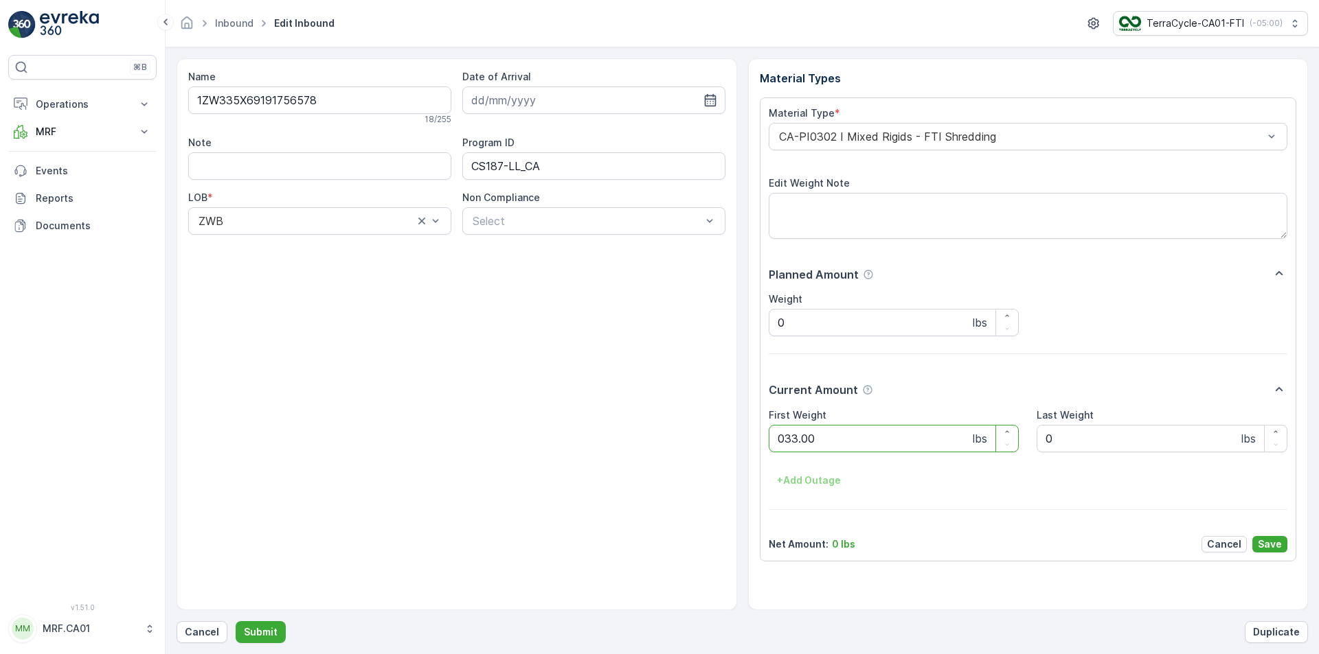
click at [236, 622] on button "Submit" at bounding box center [261, 633] width 50 height 22
click at [199, 633] on p "Cancel" at bounding box center [202, 633] width 34 height 14
click at [236, 622] on button "Submit" at bounding box center [261, 633] width 50 height 22
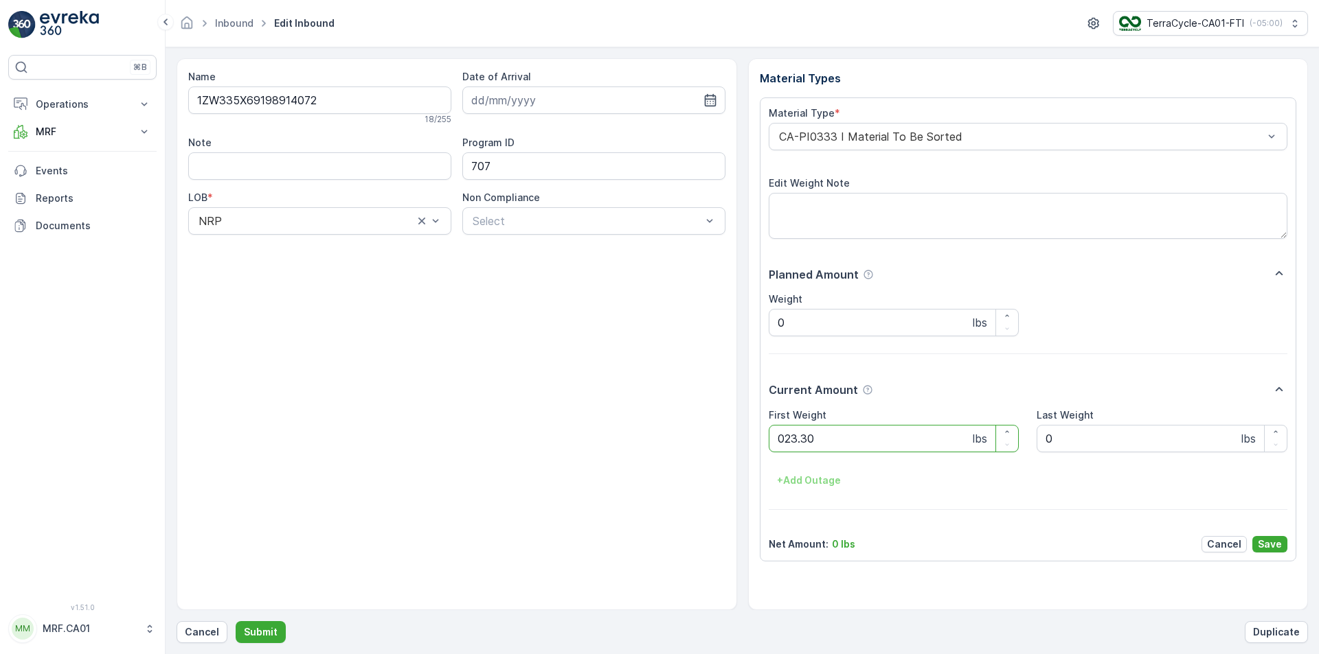
click at [236, 622] on button "Submit" at bounding box center [261, 633] width 50 height 22
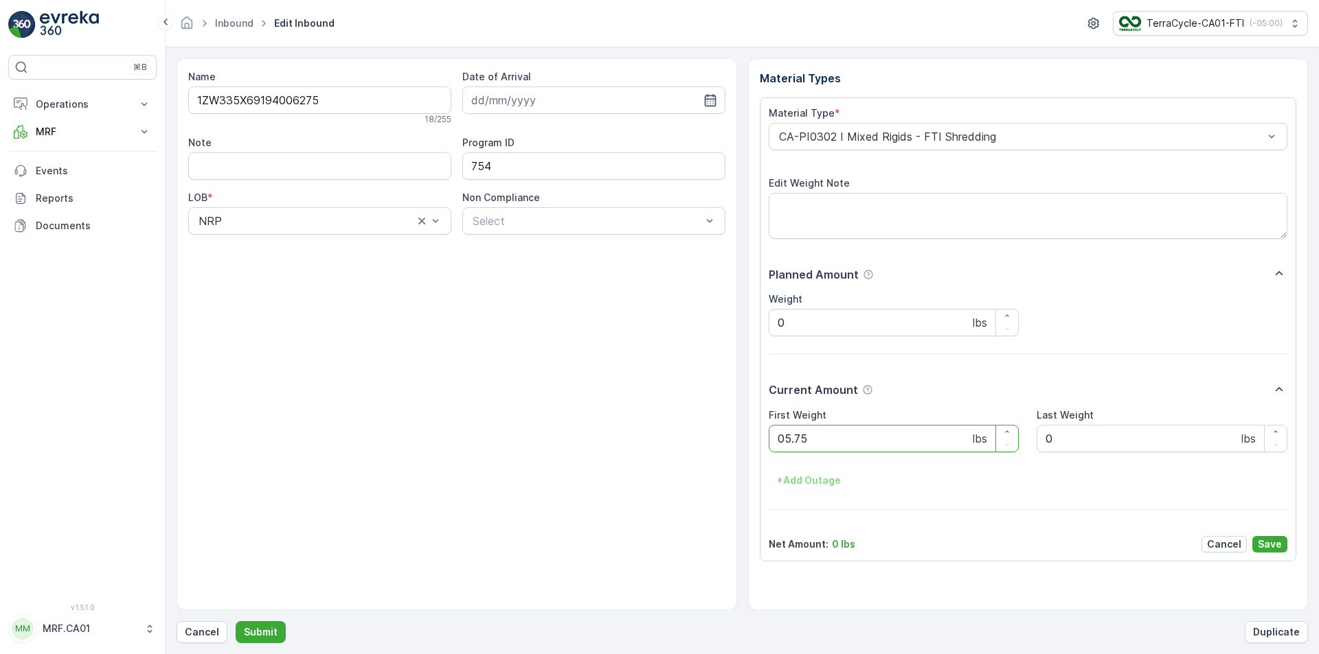
click at [236, 622] on button "Submit" at bounding box center [261, 633] width 50 height 22
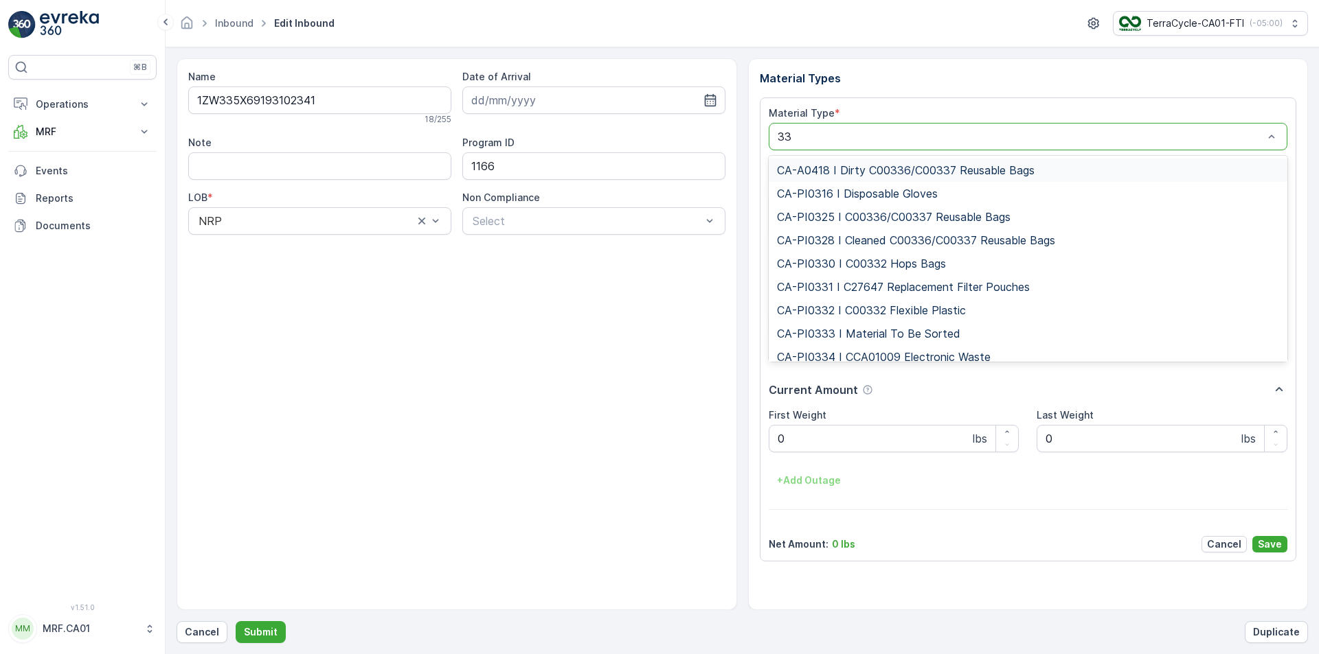
type input "333"
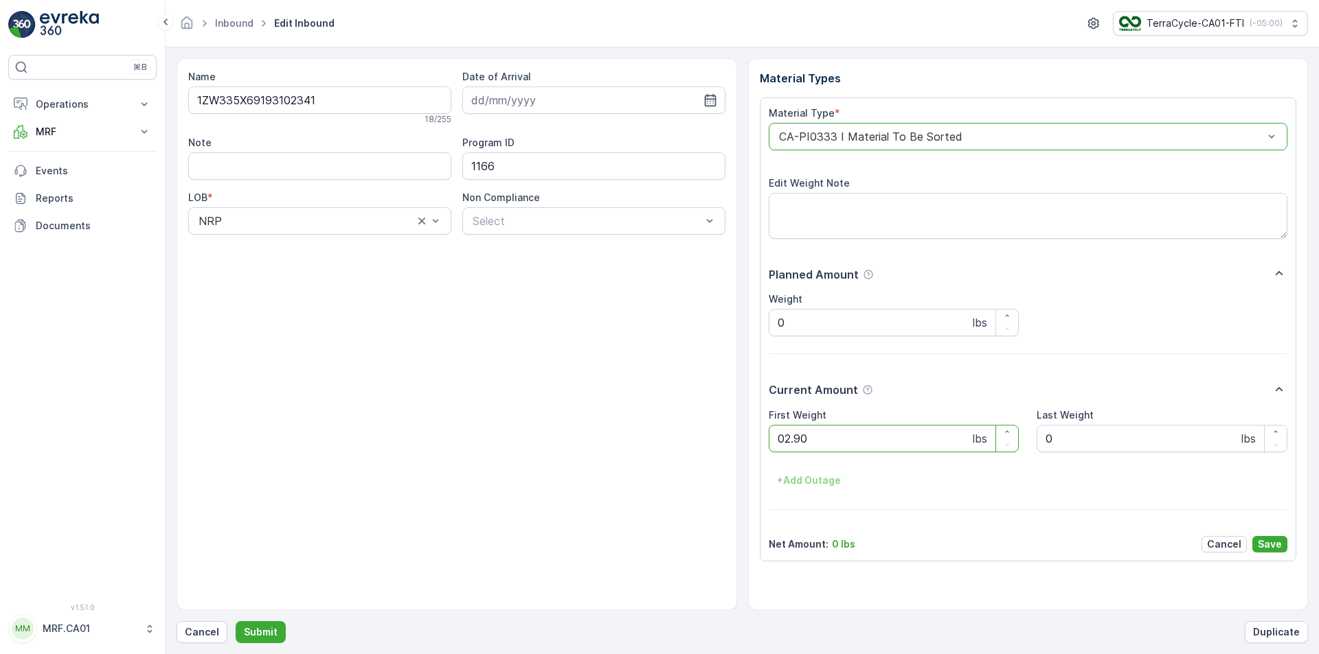
click at [236, 622] on button "Submit" at bounding box center [261, 633] width 50 height 22
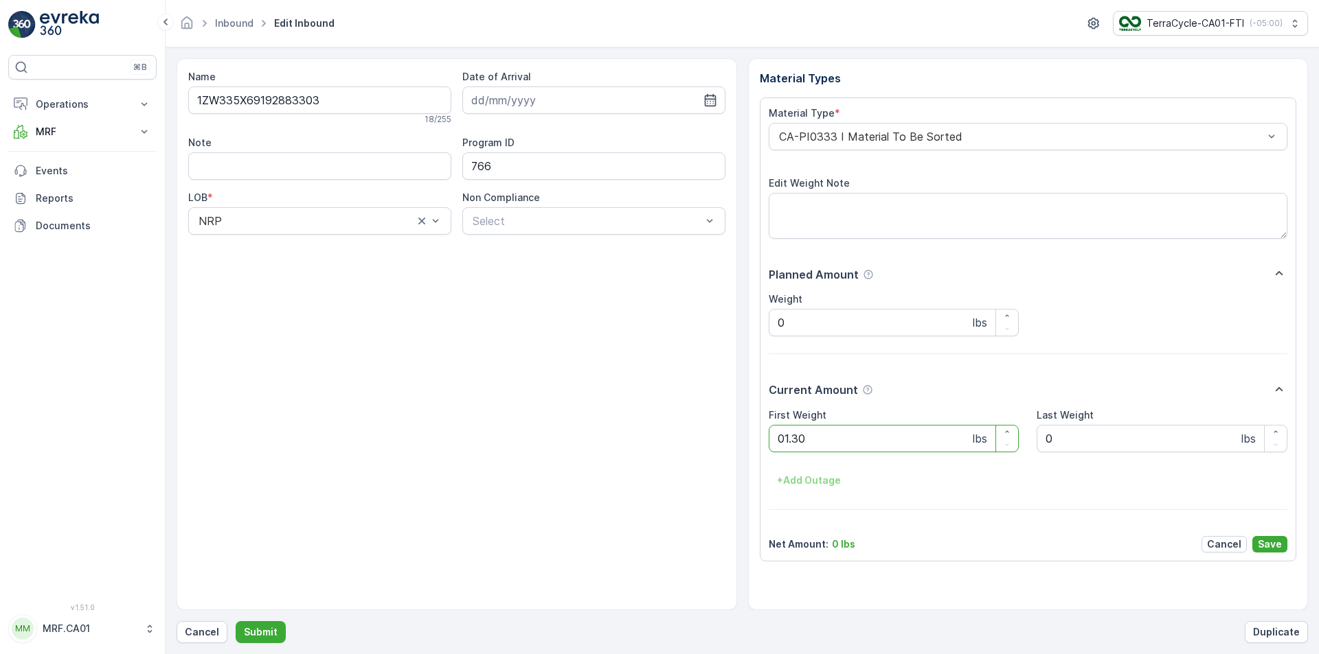
click at [236, 622] on button "Submit" at bounding box center [261, 633] width 50 height 22
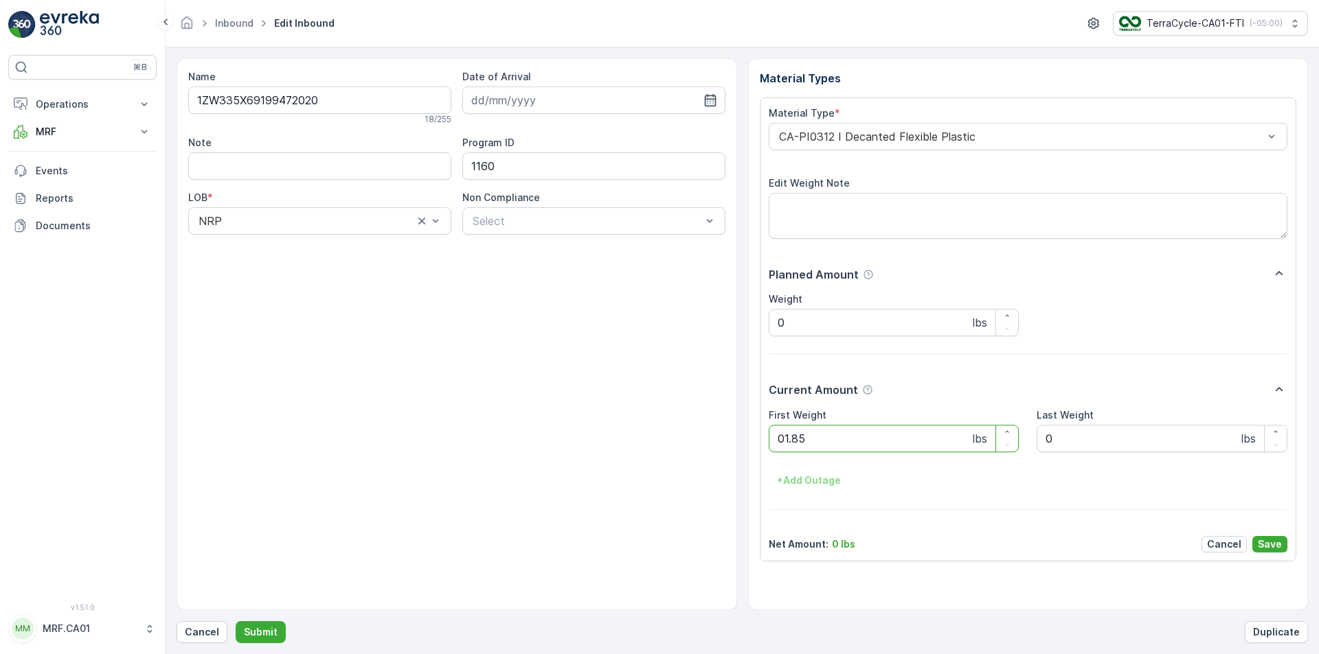
click at [236, 622] on button "Submit" at bounding box center [261, 633] width 50 height 22
click at [970, 148] on div "CA-PI0312 I Decanted Flexible Plastic" at bounding box center [1028, 136] width 519 height 27
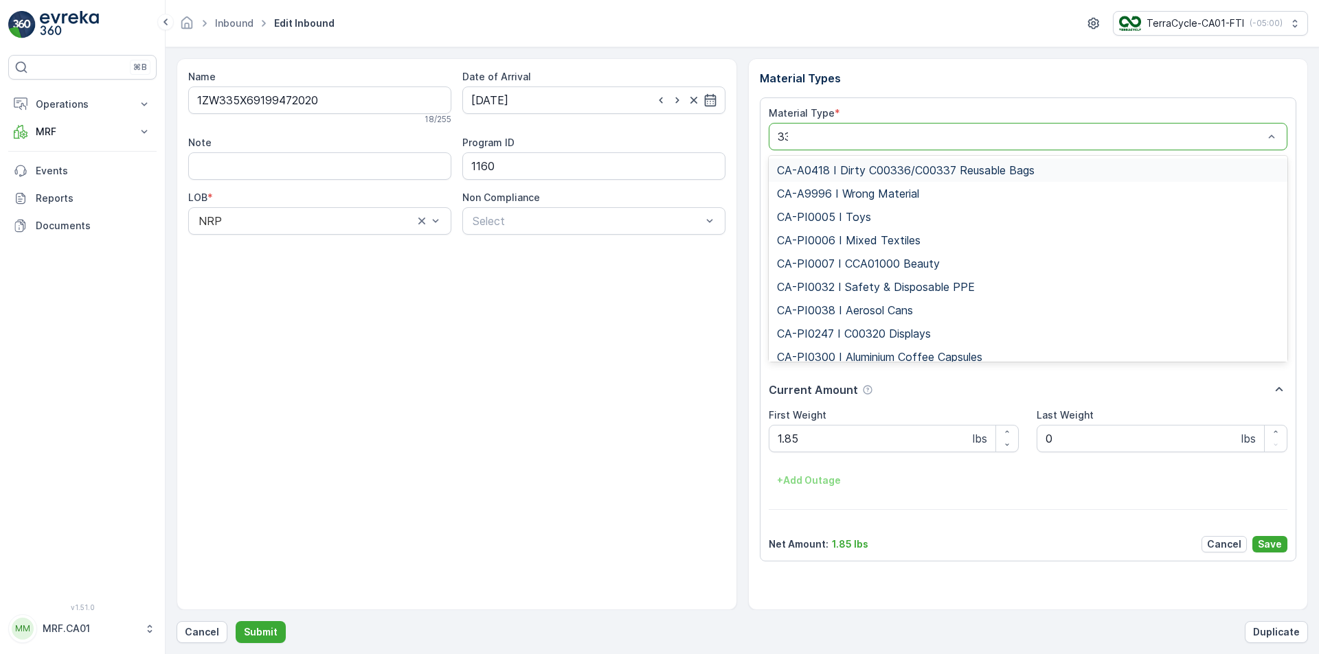
type input "333"
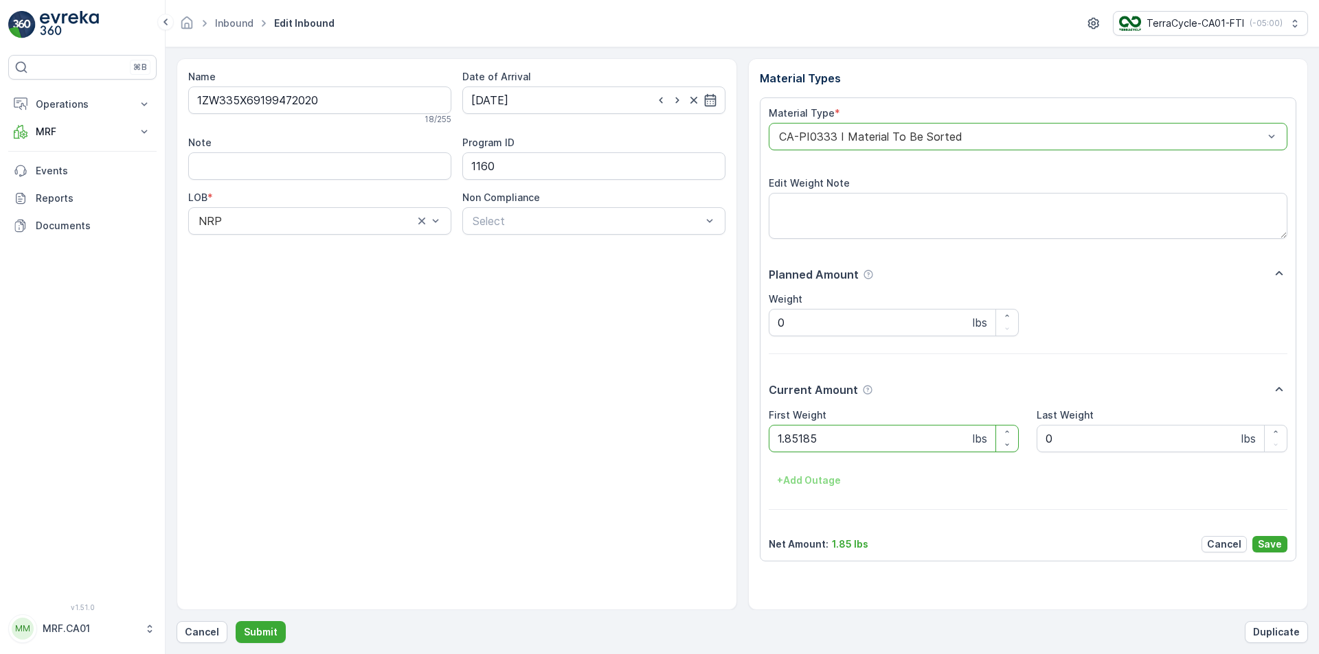
click at [236, 622] on button "Submit" at bounding box center [261, 633] width 50 height 22
